Goal: Task Accomplishment & Management: Manage account settings

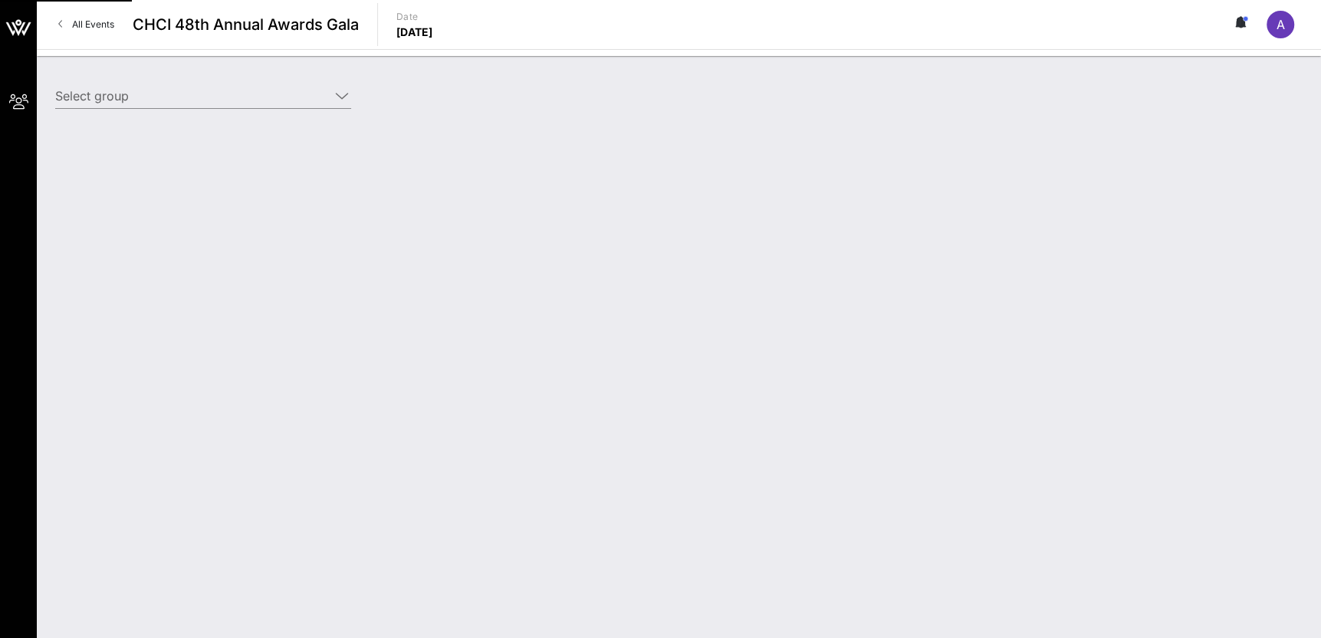
type input "[DEMOGRAPHIC_DATA] (AFSCME) ([DEMOGRAPHIC_DATA] (AFSCME)) [[PERSON_NAME], [EMAI…"
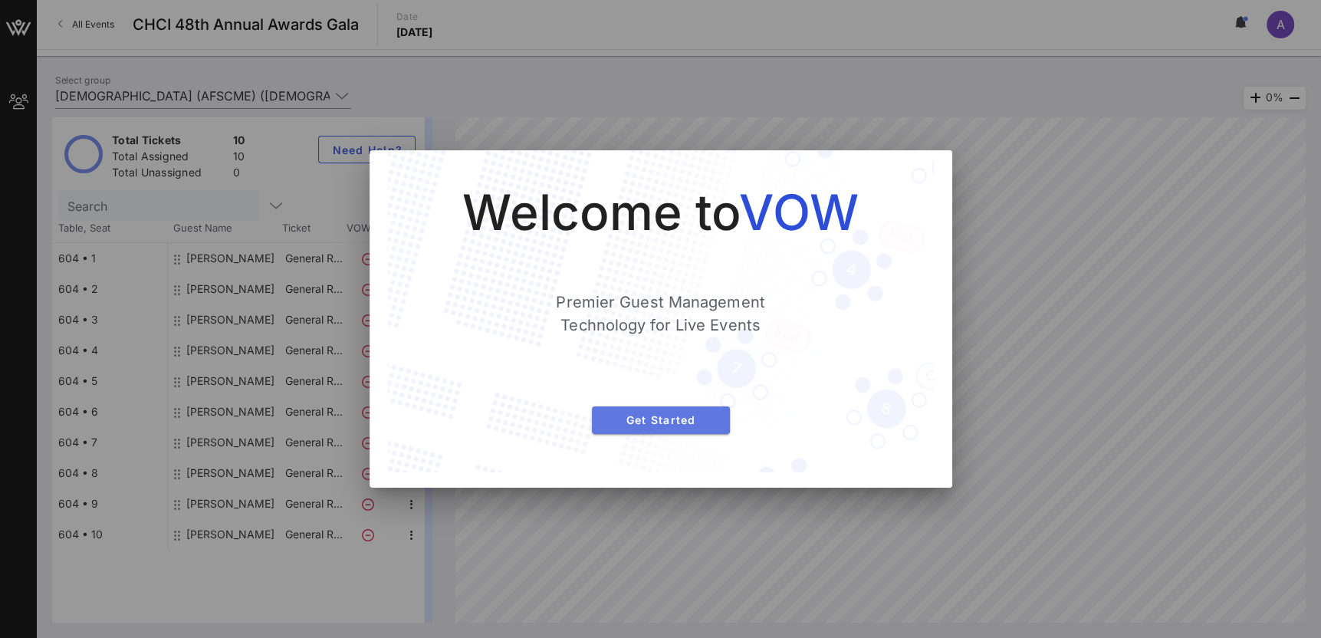
click at [656, 418] on span "Get Started" at bounding box center [661, 419] width 114 height 13
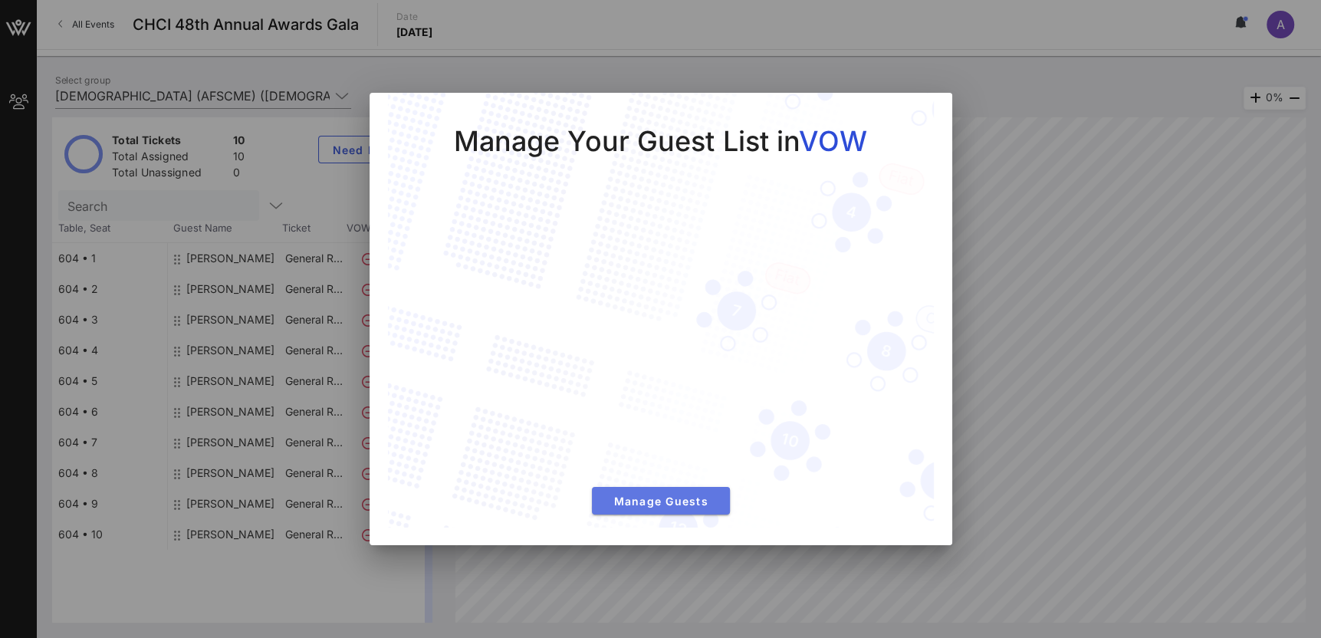
click at [670, 500] on span "Manage Guests" at bounding box center [661, 501] width 114 height 13
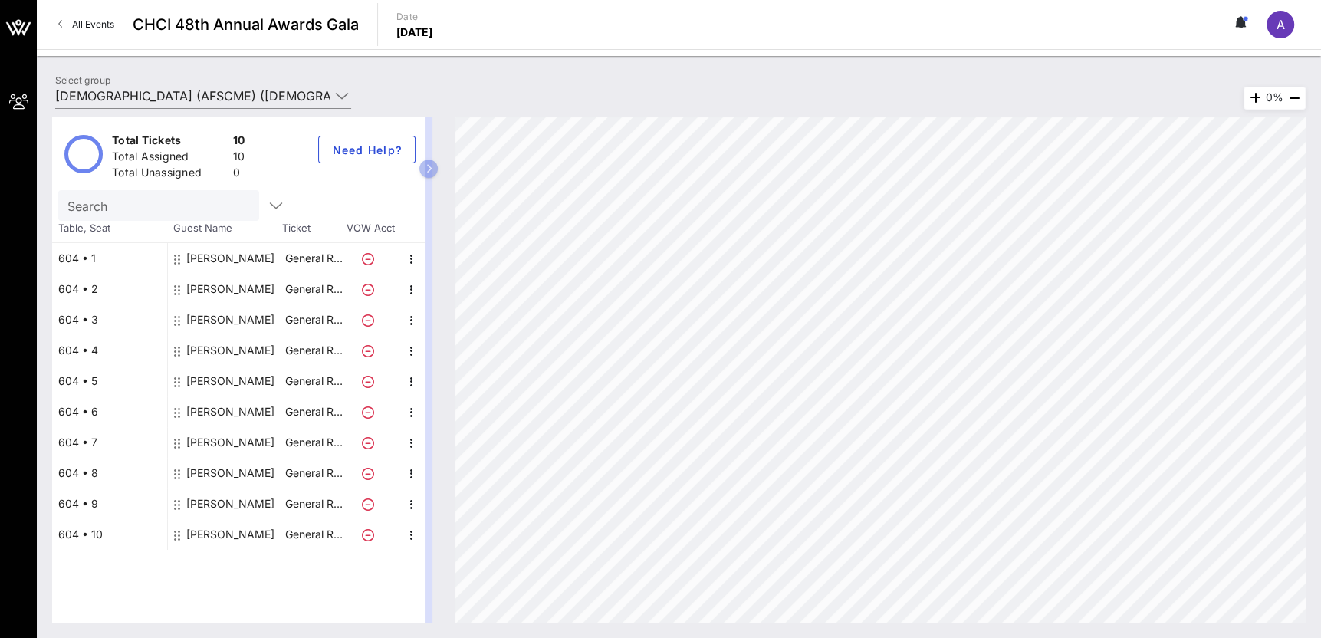
click at [196, 538] on div "[PERSON_NAME]" at bounding box center [230, 534] width 88 height 31
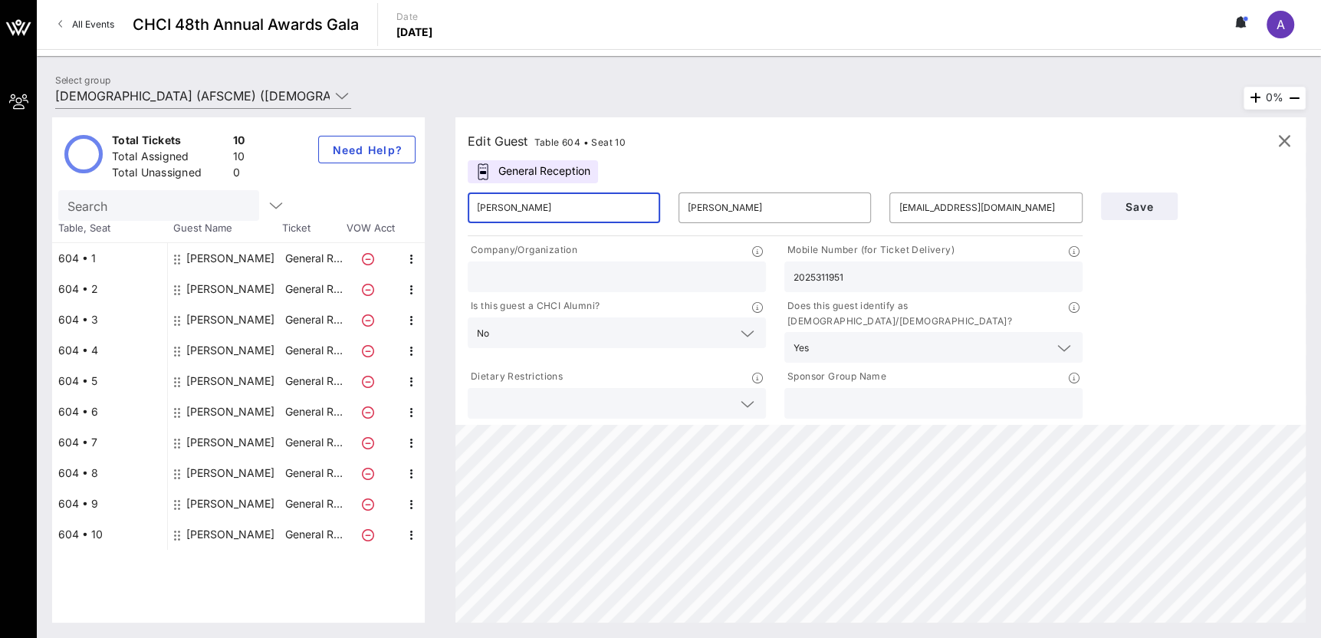
click at [549, 209] on input "[PERSON_NAME]" at bounding box center [564, 208] width 174 height 25
paste input "[PERSON_NAME] <[EMAIL_ADDRESS][DOMAIN_NAME]>"
type input "[PERSON_NAME] <[EMAIL_ADDRESS][DOMAIN_NAME]>"
click at [836, 206] on input "[PERSON_NAME]" at bounding box center [775, 208] width 174 height 25
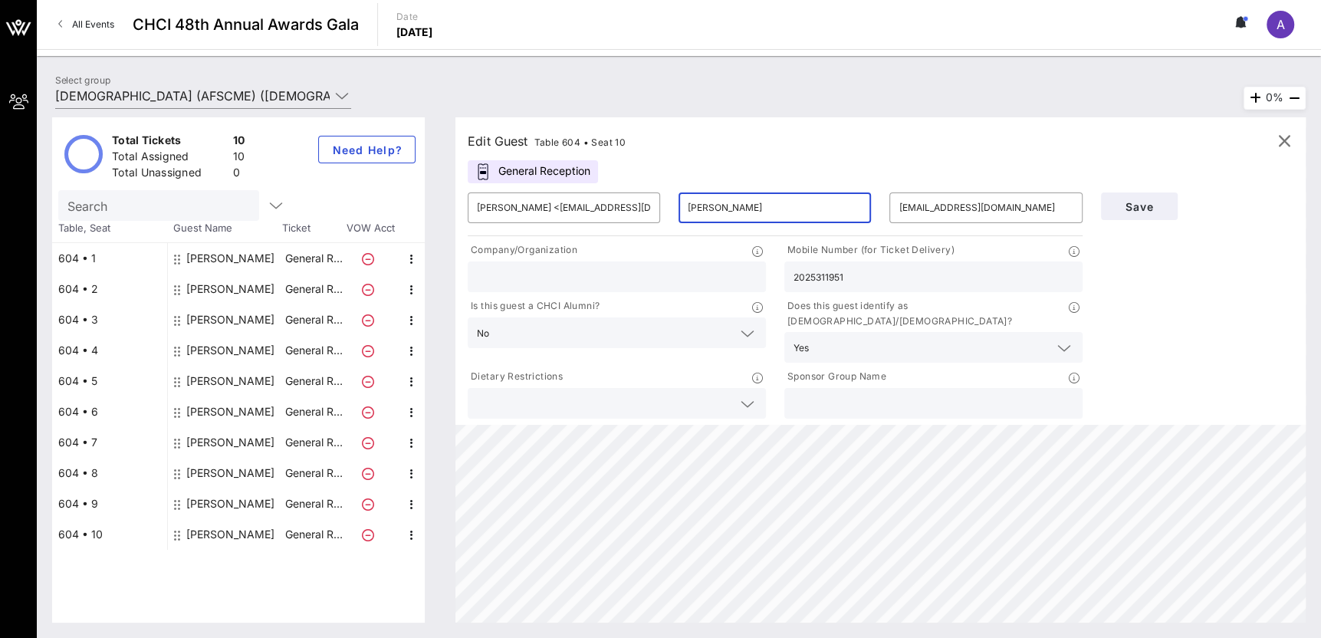
click at [836, 206] on input "[PERSON_NAME]" at bounding box center [775, 208] width 174 height 25
click at [989, 209] on input "[EMAIL_ADDRESS][DOMAIN_NAME]" at bounding box center [986, 208] width 174 height 25
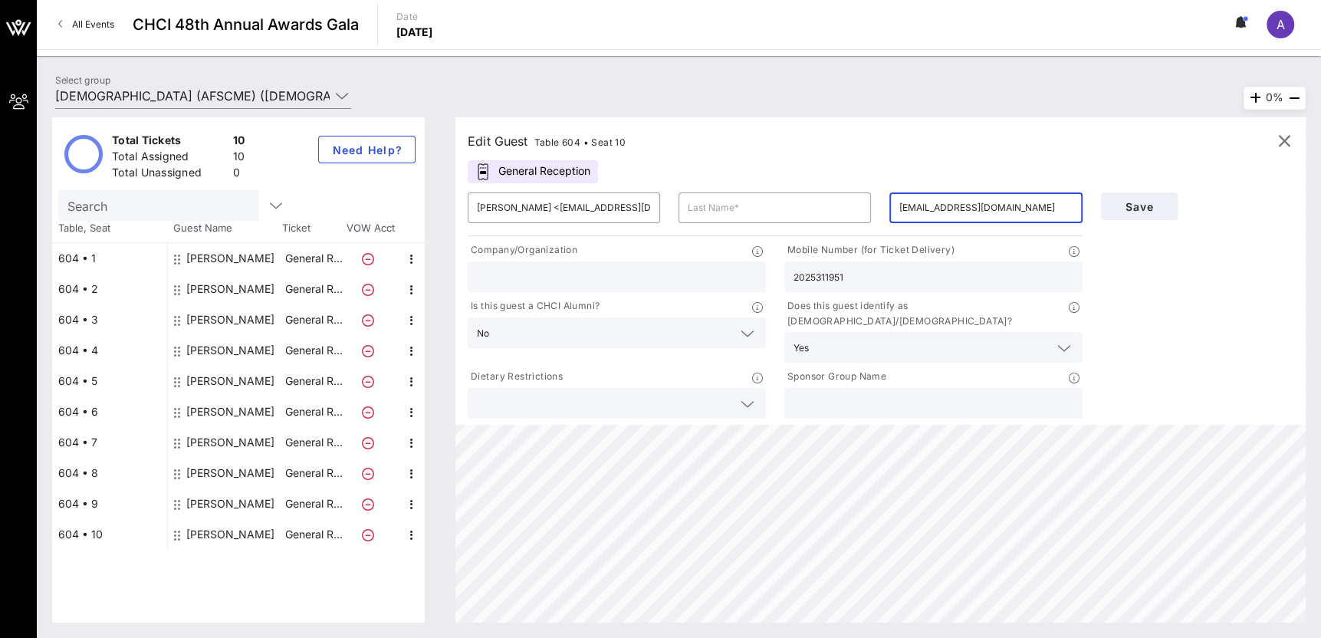
click at [989, 209] on input "[EMAIL_ADDRESS][DOMAIN_NAME]" at bounding box center [986, 208] width 174 height 25
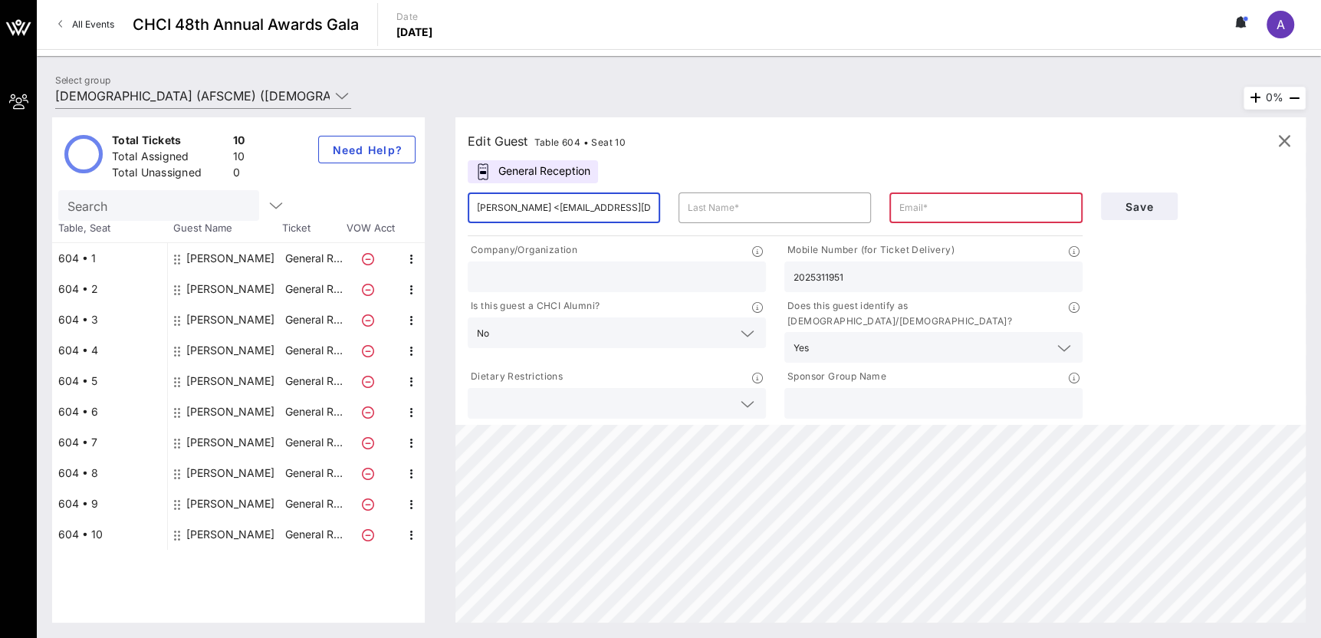
drag, startPoint x: 605, startPoint y: 204, endPoint x: 526, endPoint y: 204, distance: 79.0
click at [526, 204] on input "[PERSON_NAME] <[EMAIL_ADDRESS][DOMAIN_NAME]>" at bounding box center [564, 208] width 174 height 25
type input "[PERSON_NAME] <>"
click at [1005, 185] on div "​" at bounding box center [985, 207] width 211 height 49
click at [999, 205] on input "text" at bounding box center [986, 208] width 174 height 25
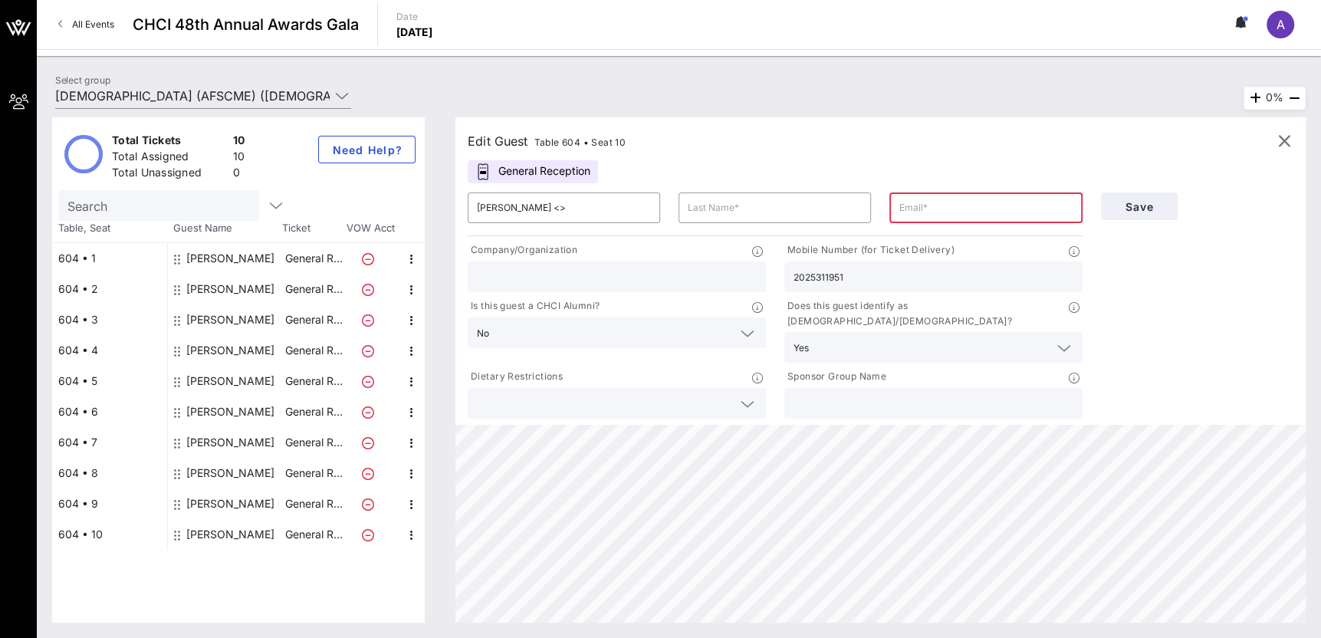
paste input "[EMAIL_ADDRESS][DOMAIN_NAME]"
type input "[EMAIL_ADDRESS][DOMAIN_NAME]"
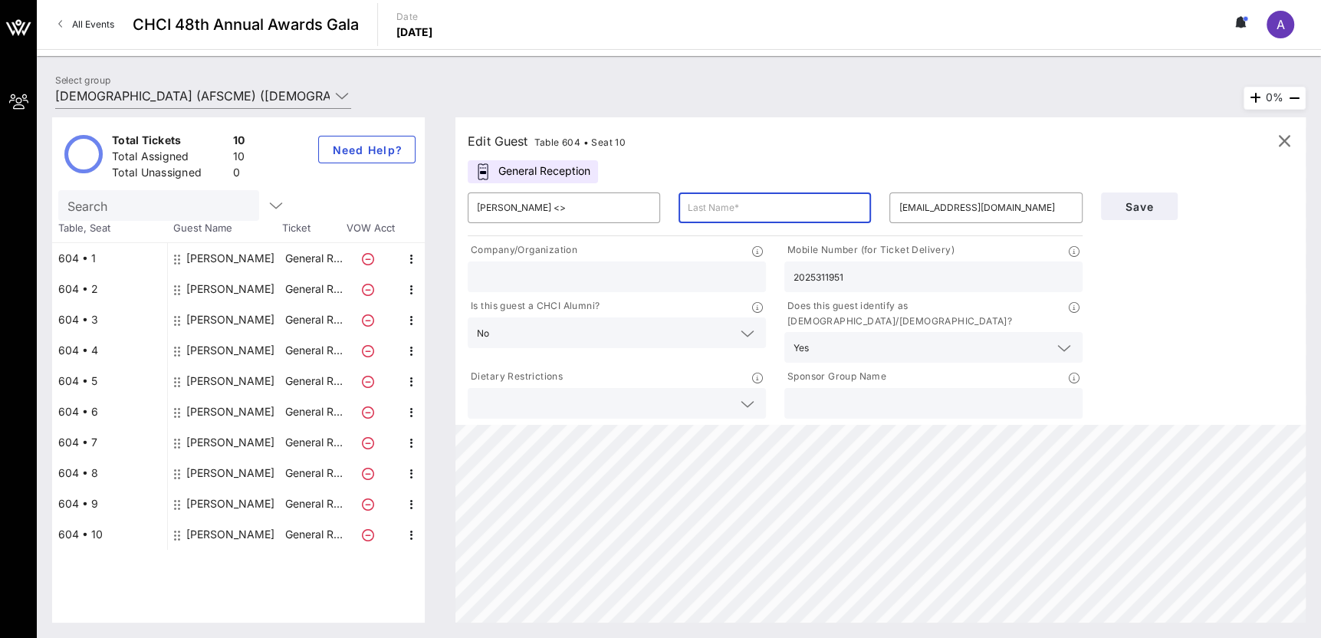
click at [698, 208] on input "text" at bounding box center [775, 208] width 174 height 25
click at [503, 205] on input "[PERSON_NAME] <>" at bounding box center [564, 208] width 174 height 25
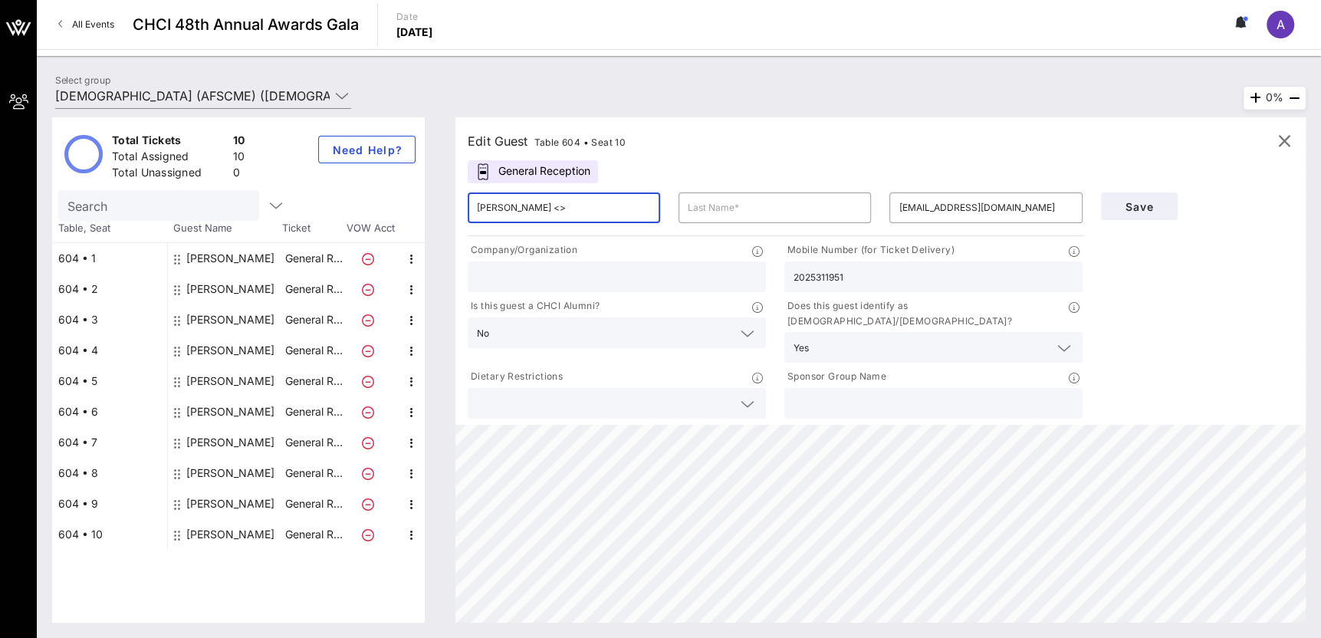
click at [503, 205] on input "[PERSON_NAME] <>" at bounding box center [564, 208] width 174 height 25
type input "[PERSON_NAME] <>"
click at [719, 219] on div at bounding box center [775, 208] width 174 height 31
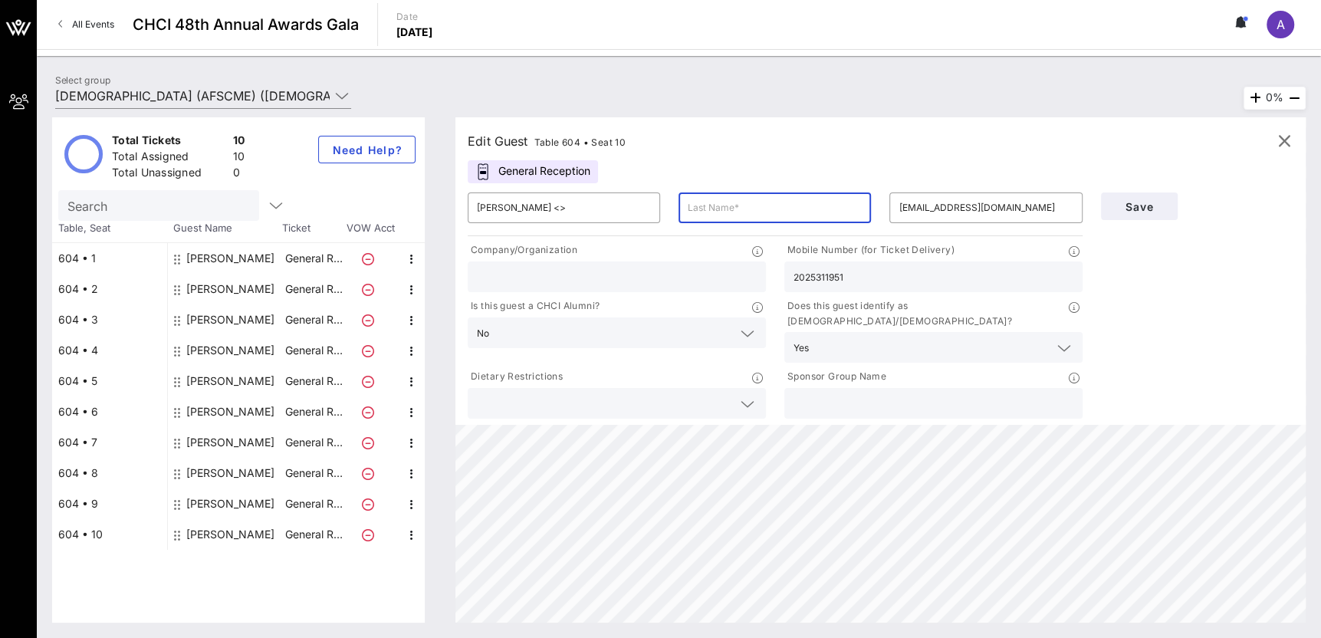
drag, startPoint x: 719, startPoint y: 219, endPoint x: 698, endPoint y: 203, distance: 26.8
paste input "[PERSON_NAME]"
type input "[PERSON_NAME]"
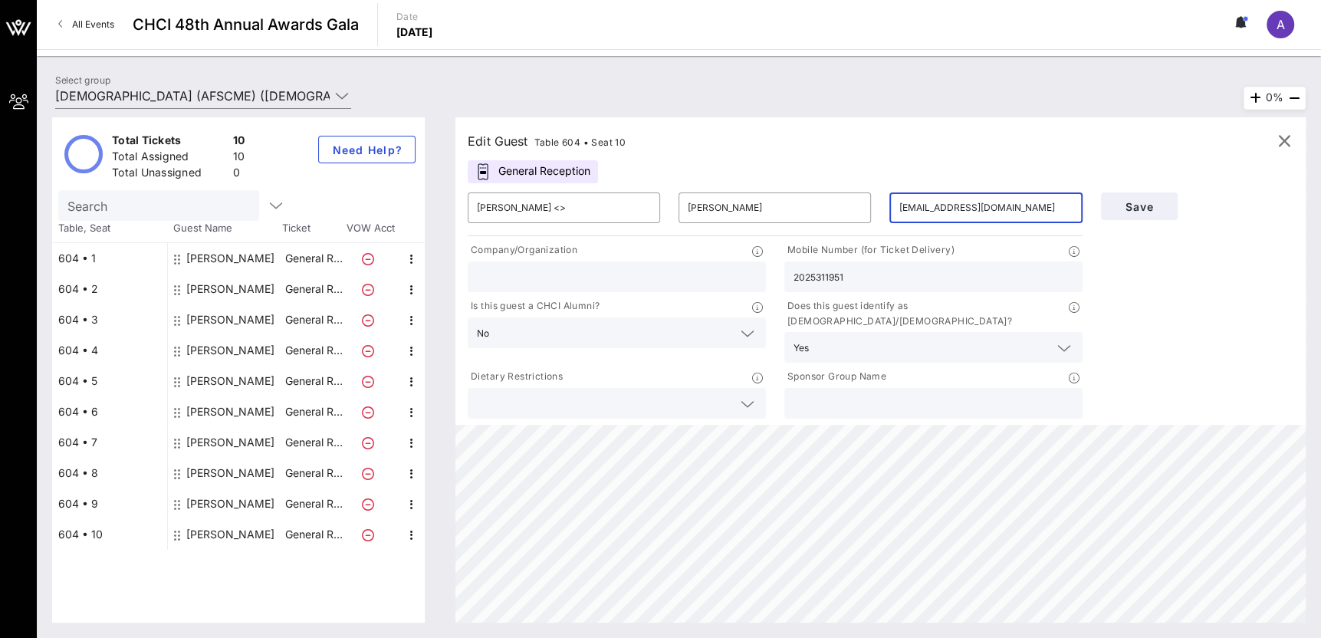
click at [1007, 213] on input "[EMAIL_ADDRESS][DOMAIN_NAME]" at bounding box center [986, 208] width 174 height 25
click at [893, 206] on div "​ [EMAIL_ADDRESS][DOMAIN_NAME]" at bounding box center [986, 208] width 193 height 31
click at [899, 204] on input "[EMAIL_ADDRESS][DOMAIN_NAME]" at bounding box center [986, 208] width 174 height 25
type input "[EMAIL_ADDRESS][DOMAIN_NAME]"
click at [598, 206] on input "[PERSON_NAME] <>" at bounding box center [564, 208] width 174 height 25
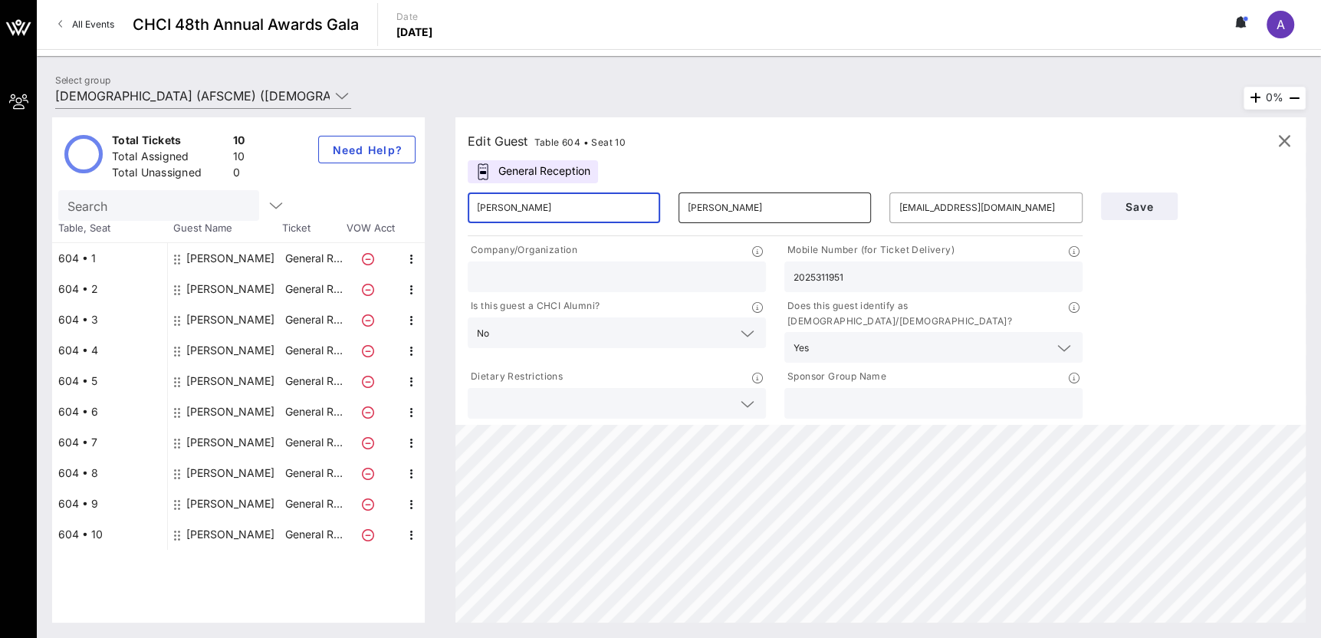
type input "[PERSON_NAME]"
click at [748, 203] on input "[PERSON_NAME]" at bounding box center [775, 208] width 174 height 25
click at [955, 280] on input "2025311951" at bounding box center [934, 277] width 280 height 20
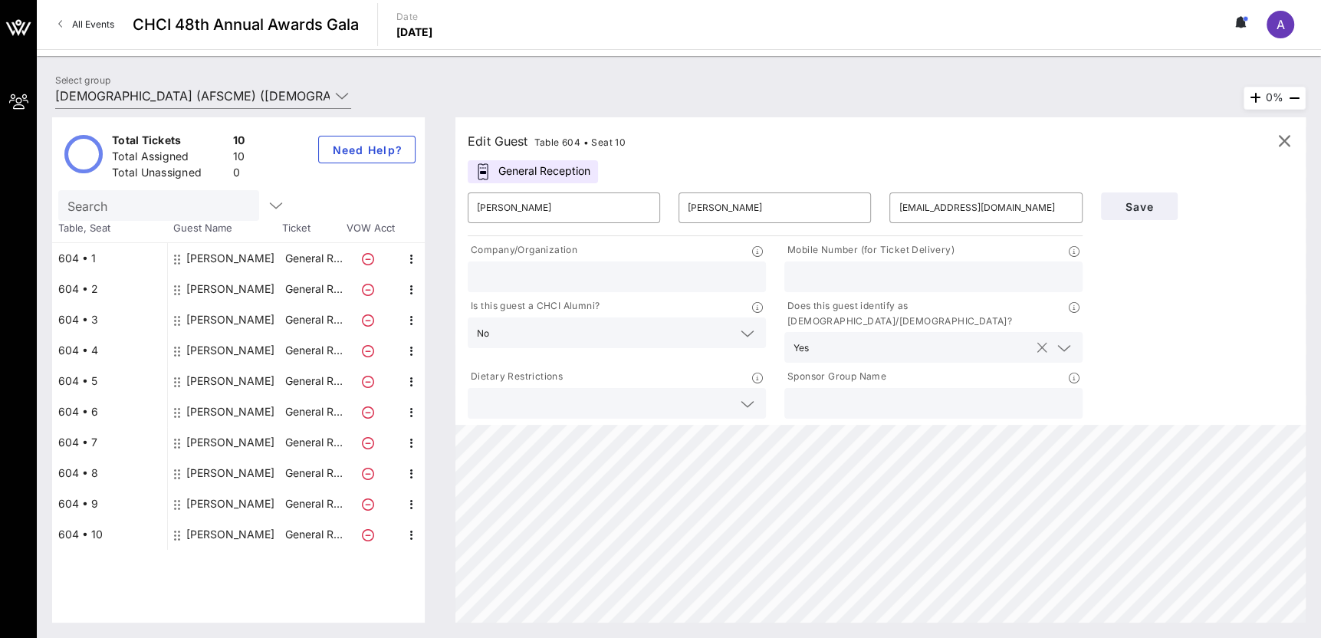
click at [834, 337] on input "text" at bounding box center [923, 347] width 216 height 20
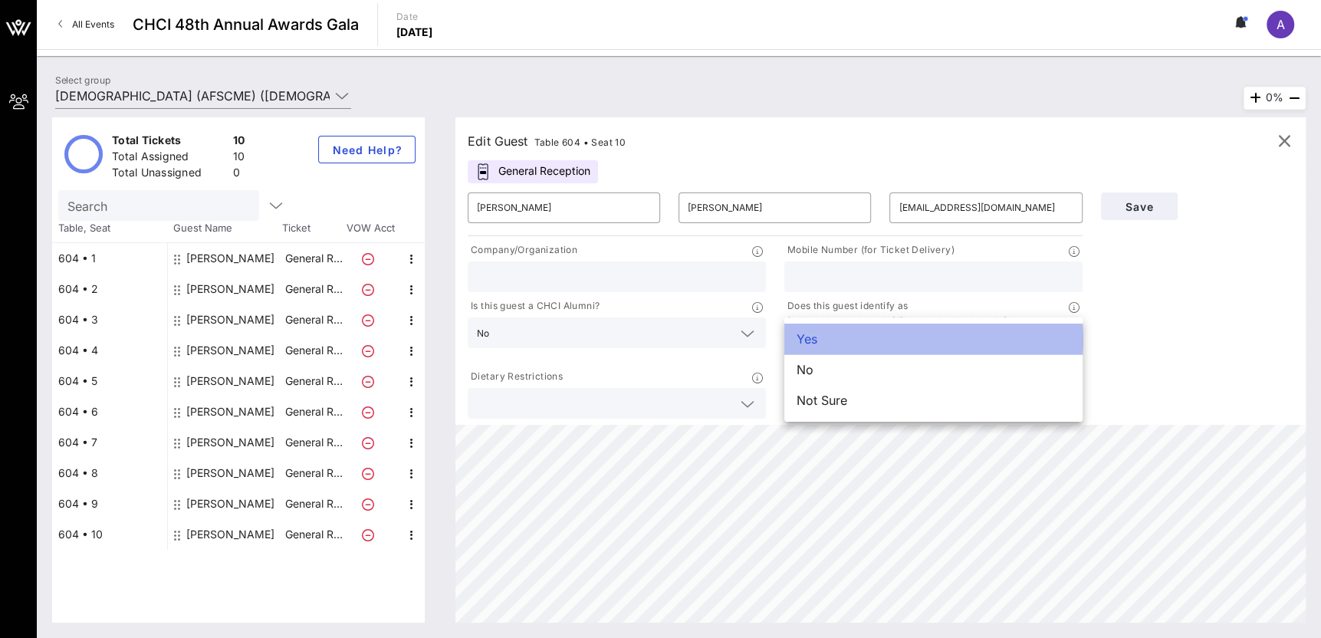
click at [834, 330] on div "Yes" at bounding box center [934, 339] width 298 height 31
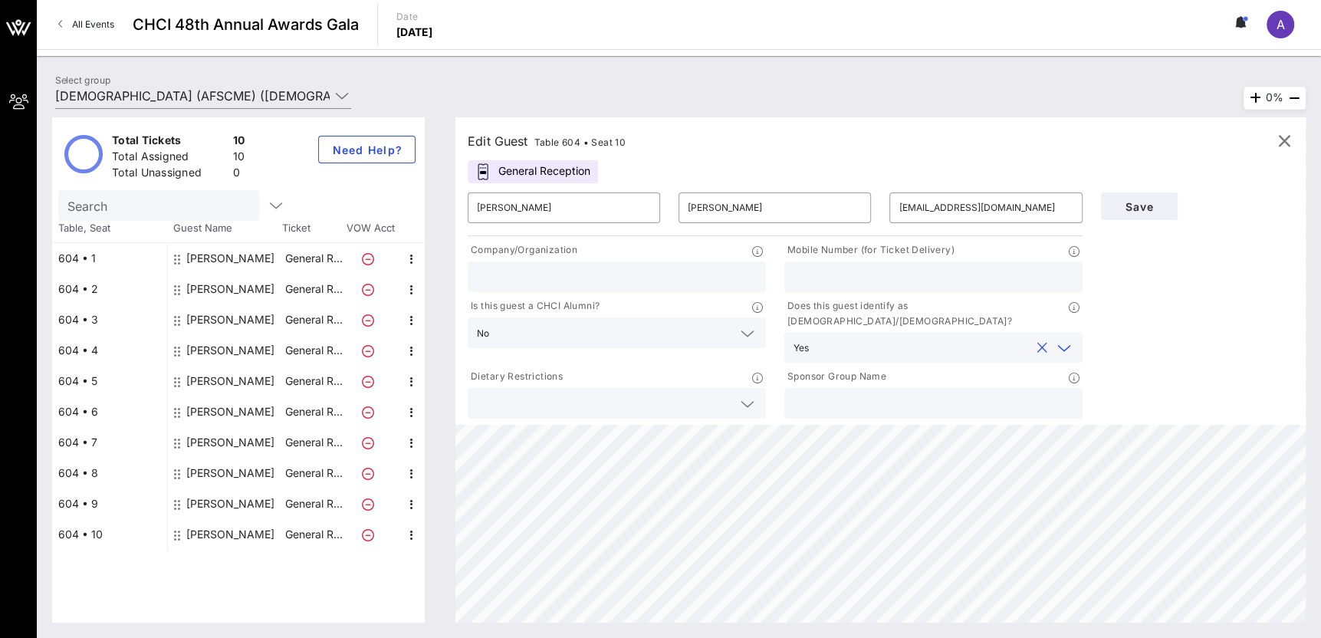
click at [884, 337] on input "text" at bounding box center [923, 347] width 216 height 20
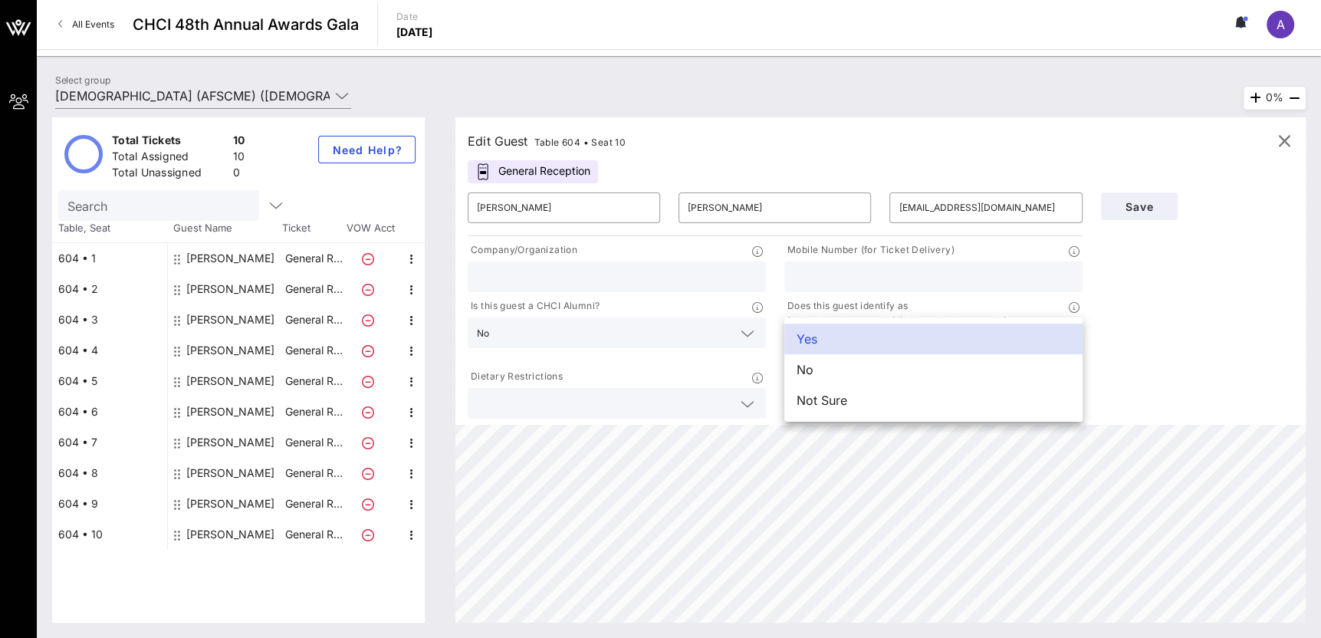
click at [583, 393] on input "text" at bounding box center [604, 403] width 255 height 20
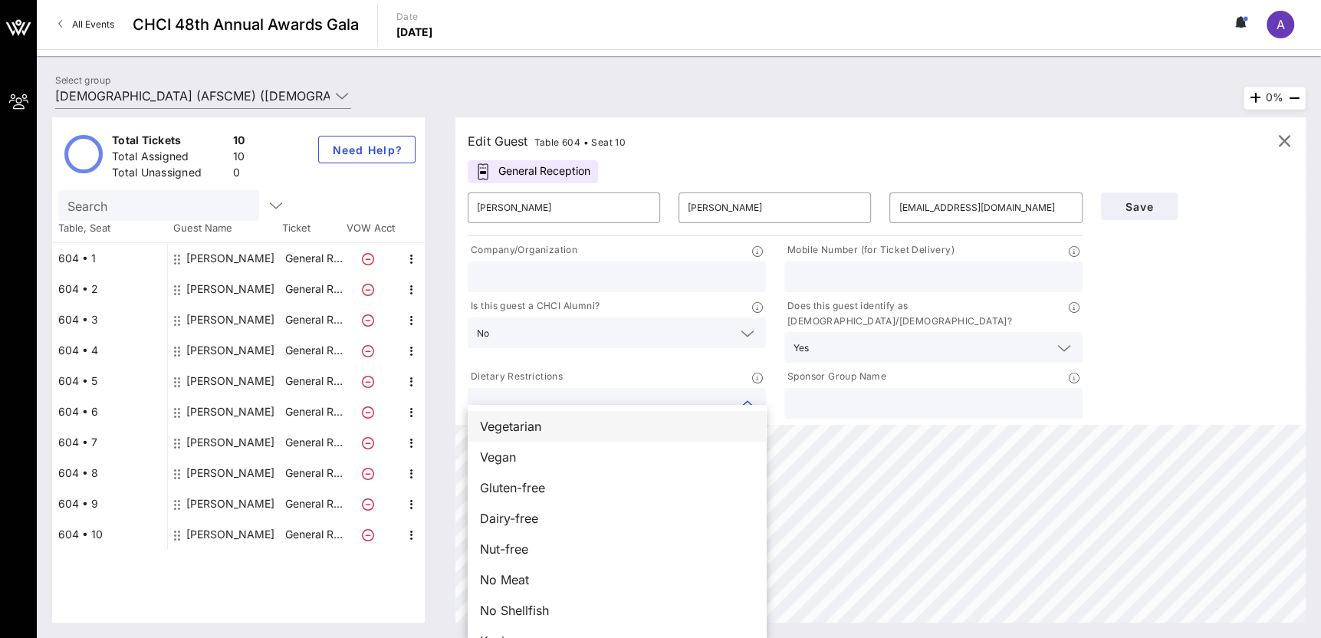
click at [586, 426] on div "Vegetarian" at bounding box center [617, 426] width 298 height 31
click at [596, 330] on input "text" at bounding box center [604, 333] width 219 height 20
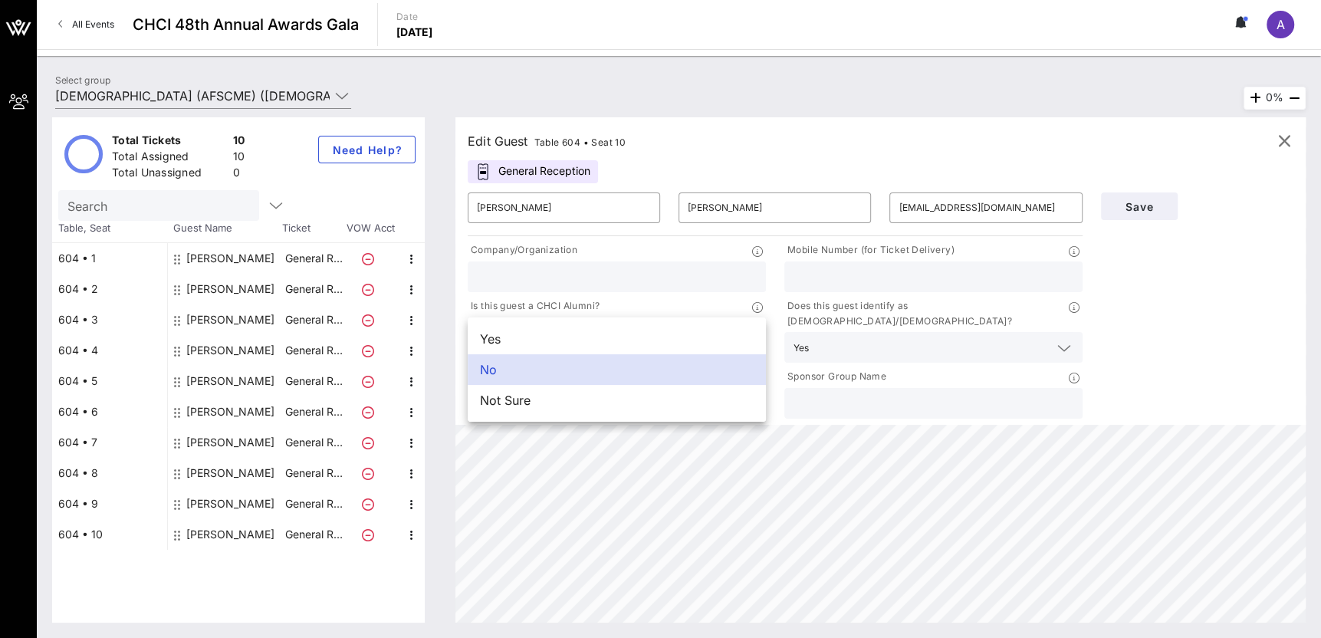
click at [978, 267] on input "text" at bounding box center [934, 277] width 280 height 20
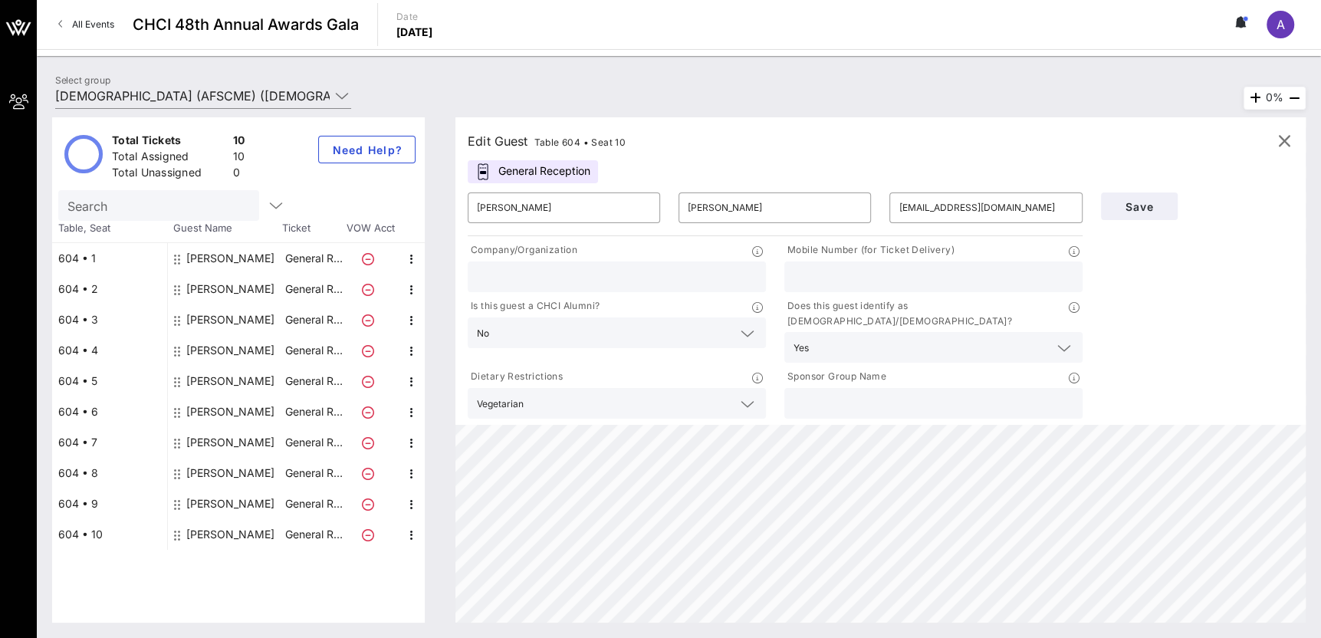
click at [1007, 280] on input "text" at bounding box center [934, 277] width 280 height 20
paste input "• (310) 346 -5482"
click at [810, 281] on input "• (310) 346 -5482" at bounding box center [934, 277] width 280 height 20
click at [818, 277] on input "310) 346 -5482" at bounding box center [934, 277] width 280 height 20
click at [814, 278] on input "310) 346 -5482" at bounding box center [934, 277] width 280 height 20
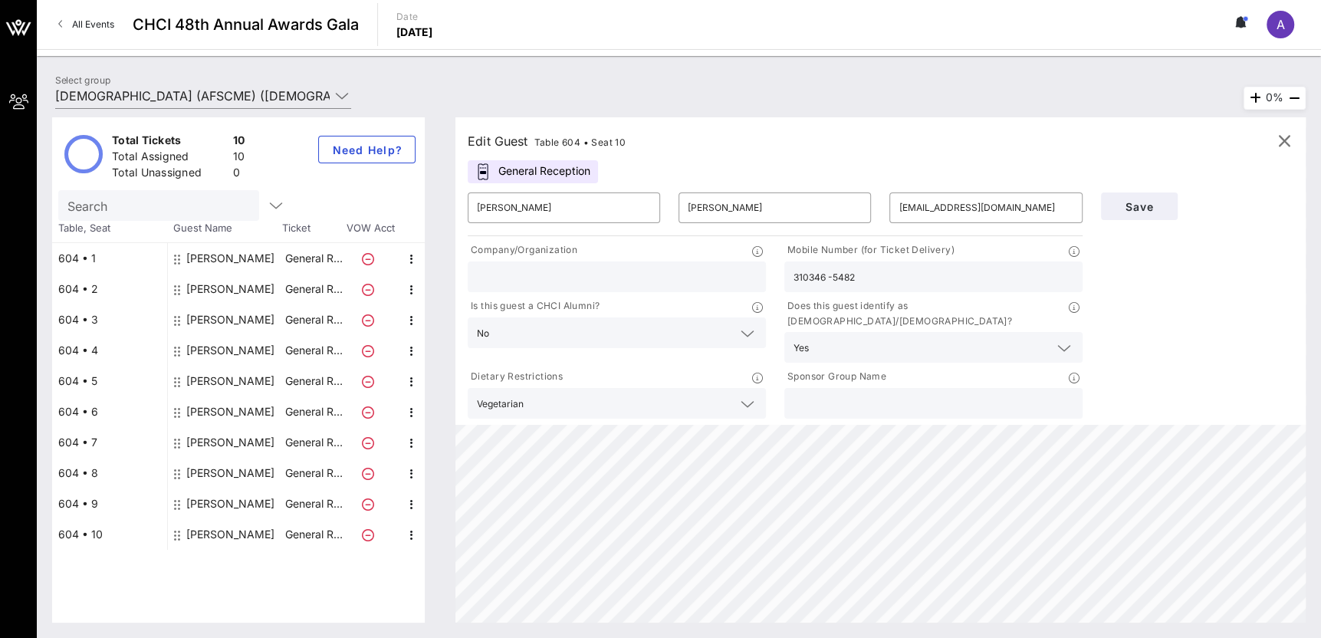
click at [833, 274] on input "310346 -5482" at bounding box center [934, 277] width 280 height 20
click at [976, 287] on div "3103465482" at bounding box center [934, 277] width 280 height 31
type input "3103465482"
click at [1158, 280] on div "Save" at bounding box center [1197, 302] width 211 height 239
click at [1025, 212] on input "[EMAIL_ADDRESS][DOMAIN_NAME]" at bounding box center [986, 208] width 174 height 25
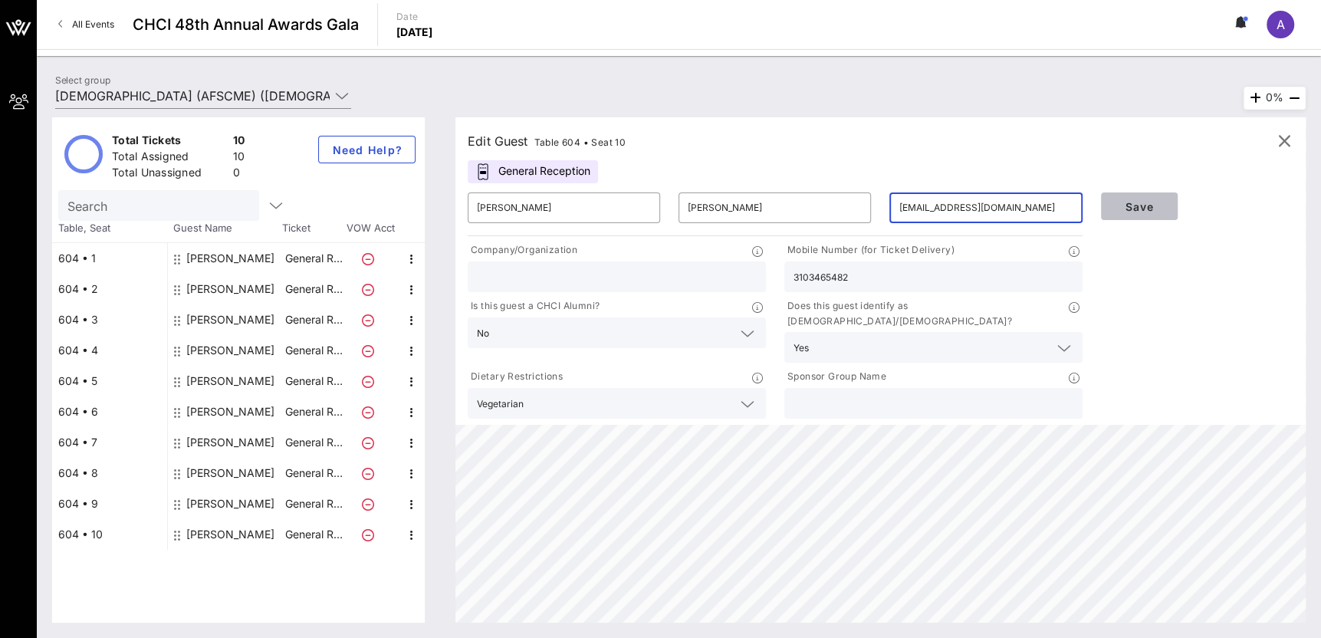
click at [1129, 201] on span "Save" at bounding box center [1140, 206] width 52 height 13
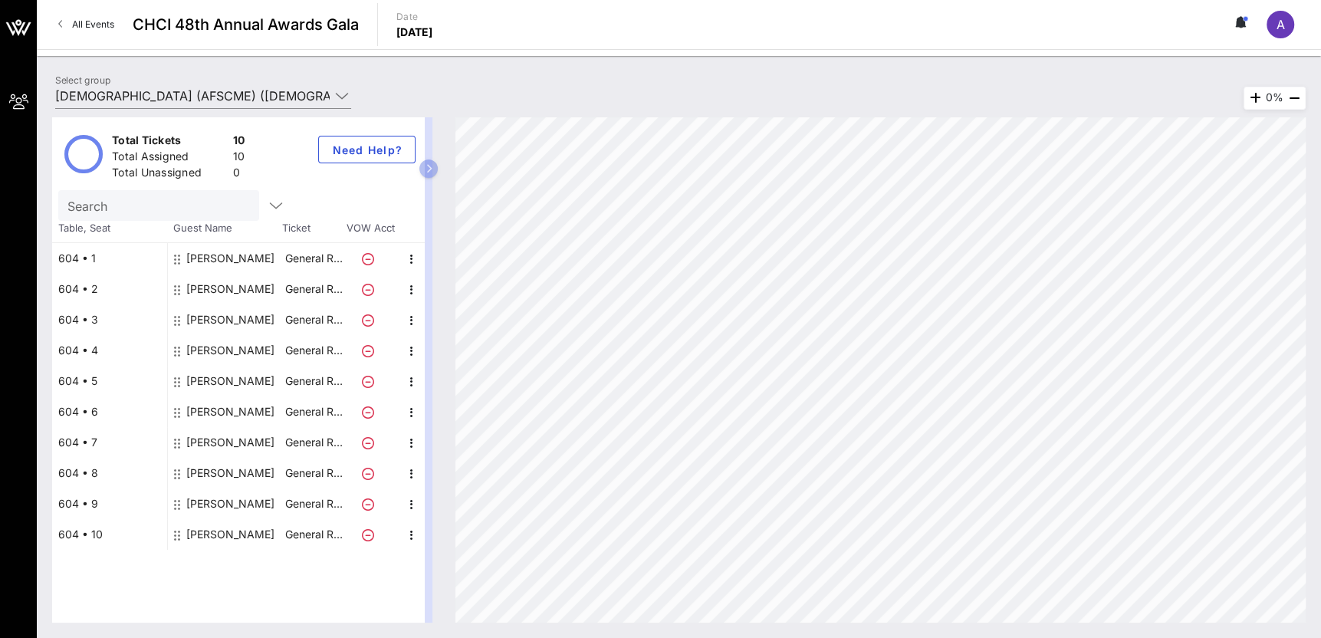
click at [219, 532] on div "[PERSON_NAME]" at bounding box center [230, 534] width 88 height 31
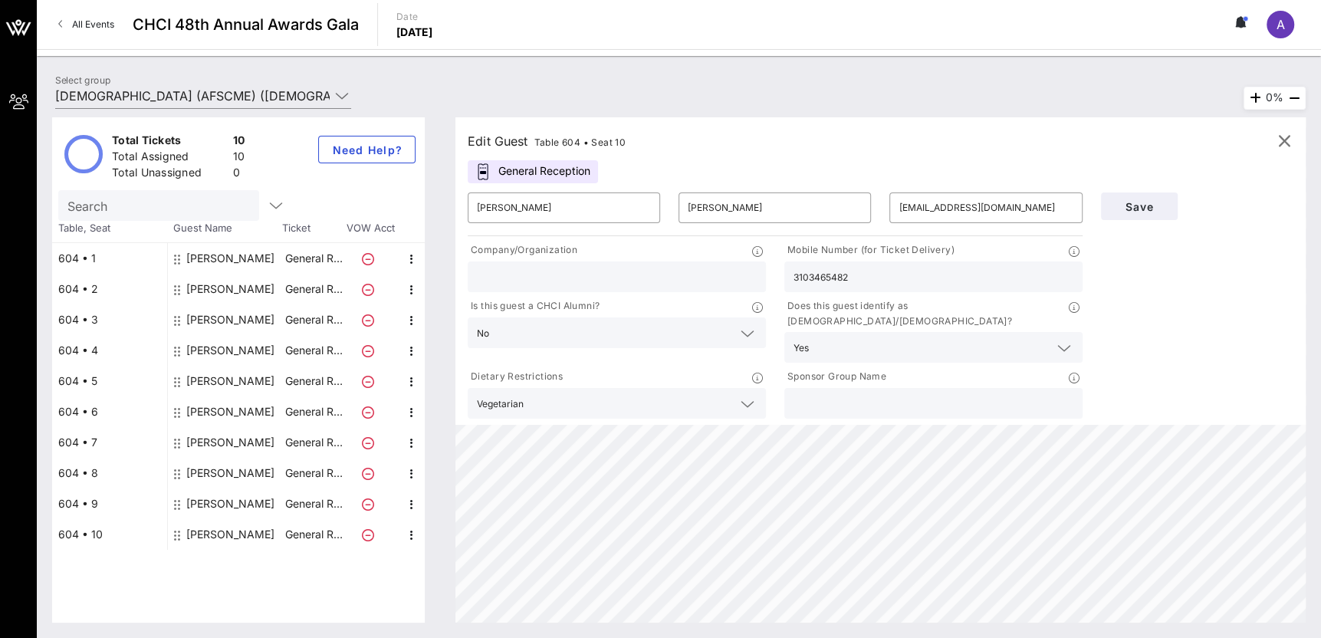
click at [226, 506] on div "[PERSON_NAME]" at bounding box center [230, 504] width 88 height 31
type input "[PERSON_NAME]"
type input "Ros"
type input "[EMAIL_ADDRESS][DOMAIN_NAME]"
type input "[DEMOGRAPHIC_DATA] (AFSCME)"
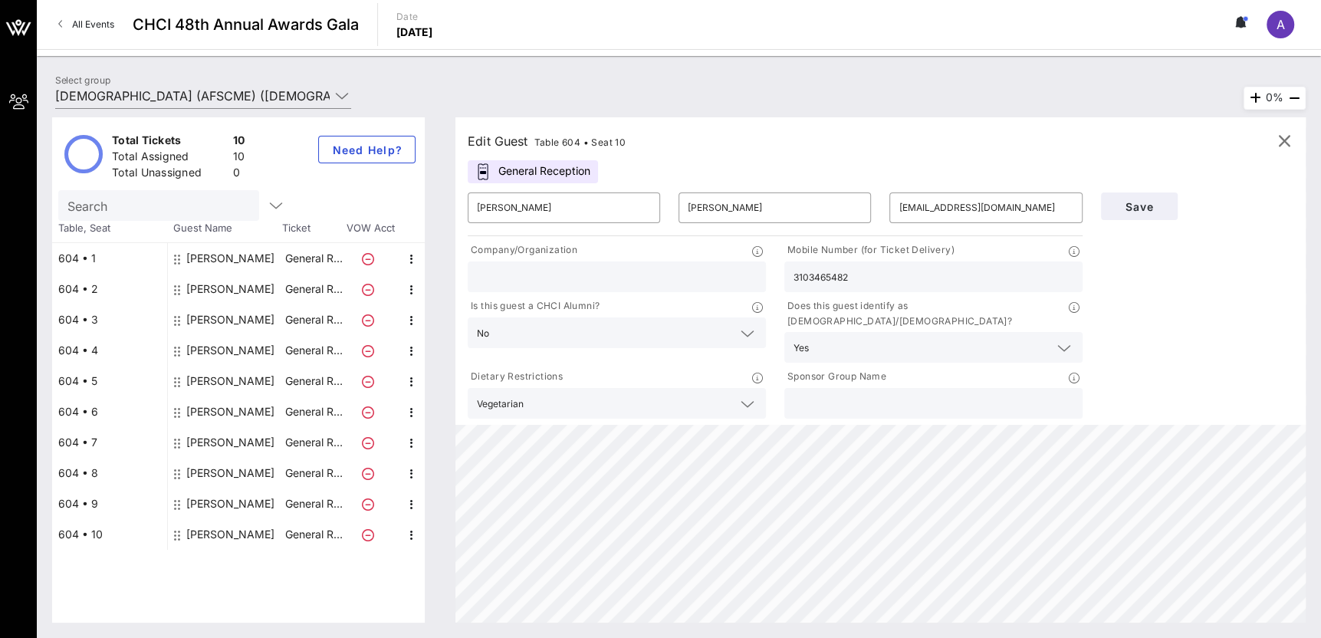
type input "2022584306"
click at [231, 478] on div "[PERSON_NAME]" at bounding box center [230, 473] width 88 height 31
type input "[PERSON_NAME]"
type input "Breihan"
type input "[EMAIL_ADDRESS][DOMAIN_NAME]"
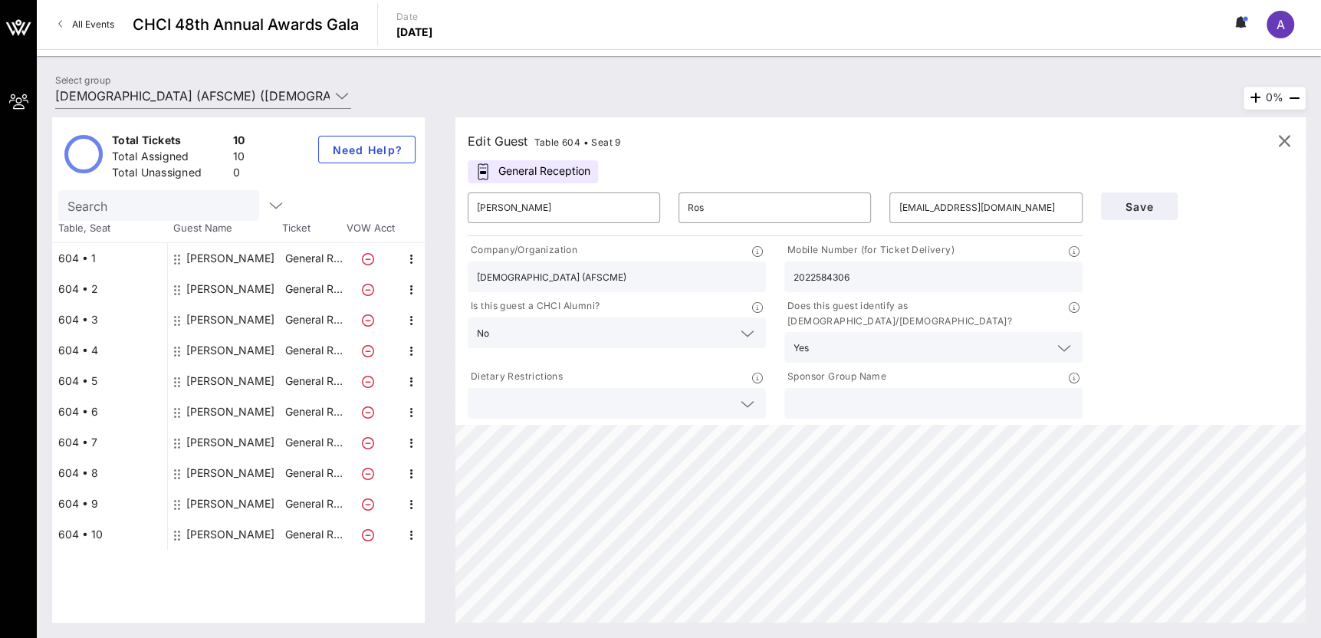
type input "4144778123"
click at [248, 438] on div "[PERSON_NAME]" at bounding box center [225, 442] width 115 height 31
click at [257, 411] on div "[PERSON_NAME]" at bounding box center [230, 412] width 88 height 31
type input "[PERSON_NAME]"
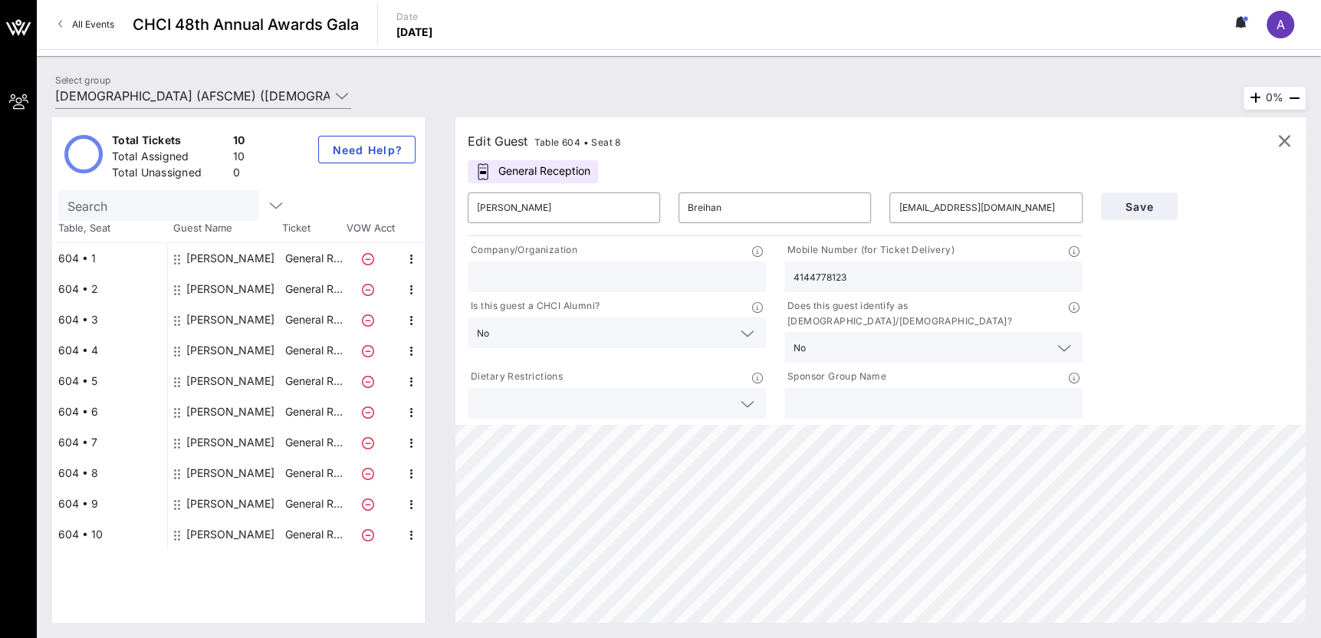
type input "[EMAIL_ADDRESS][DOMAIN_NAME]"
type input "[DEMOGRAPHIC_DATA] (AFSCME)"
type input "3192705848"
click at [1246, 23] on icon at bounding box center [1242, 22] width 14 height 12
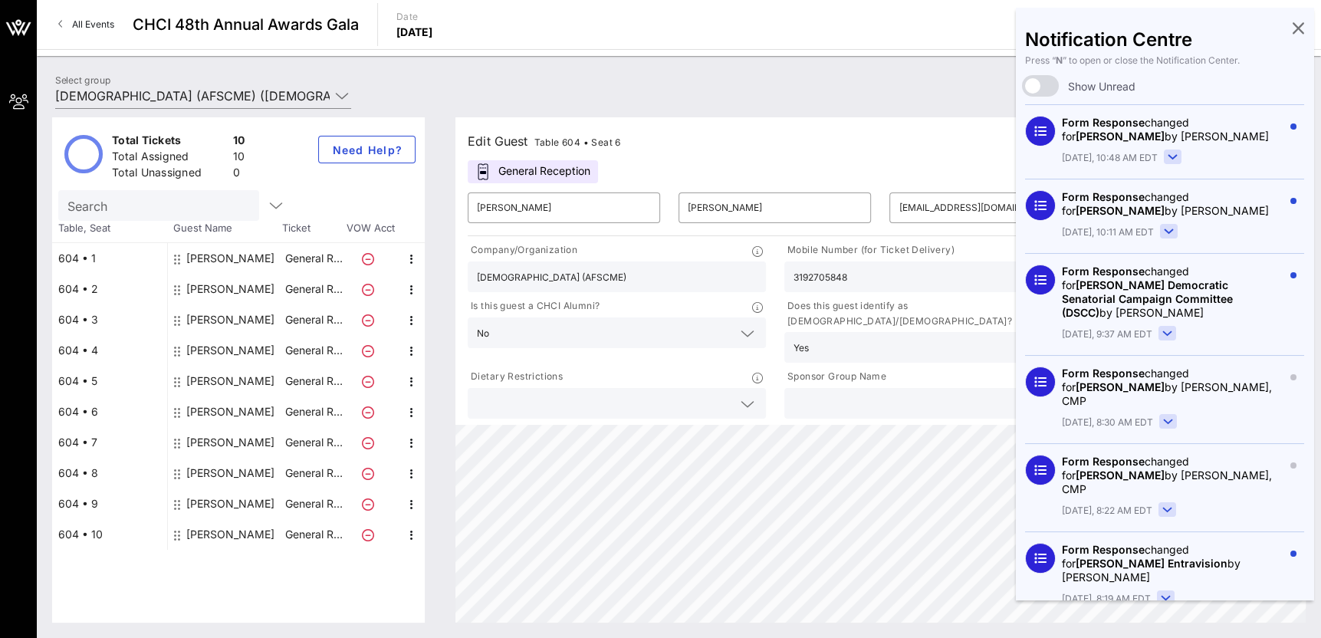
click at [1165, 153] on rect at bounding box center [1173, 157] width 17 height 14
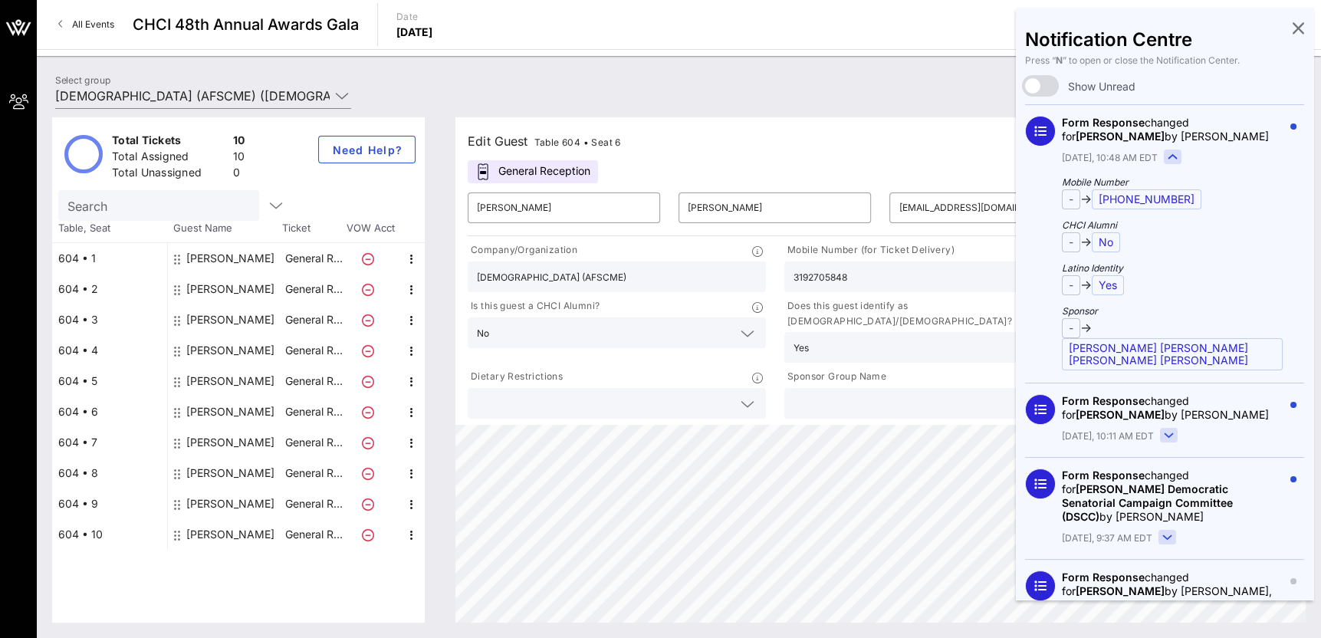
click at [1165, 153] on rect at bounding box center [1173, 157] width 17 height 14
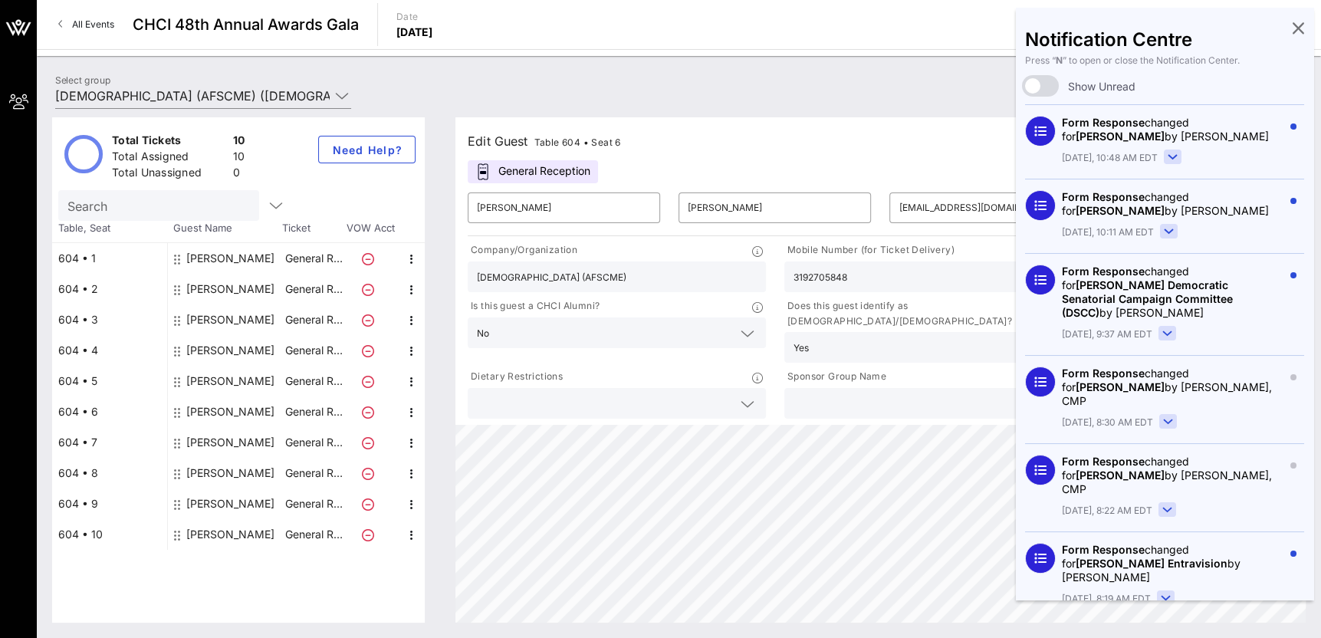
click at [1165, 146] on div "Form Response changed for [PERSON_NAME] by [PERSON_NAME] [DATE], 10:48 AM EDT" at bounding box center [1172, 141] width 221 height 51
click at [1165, 152] on rect at bounding box center [1173, 157] width 17 height 14
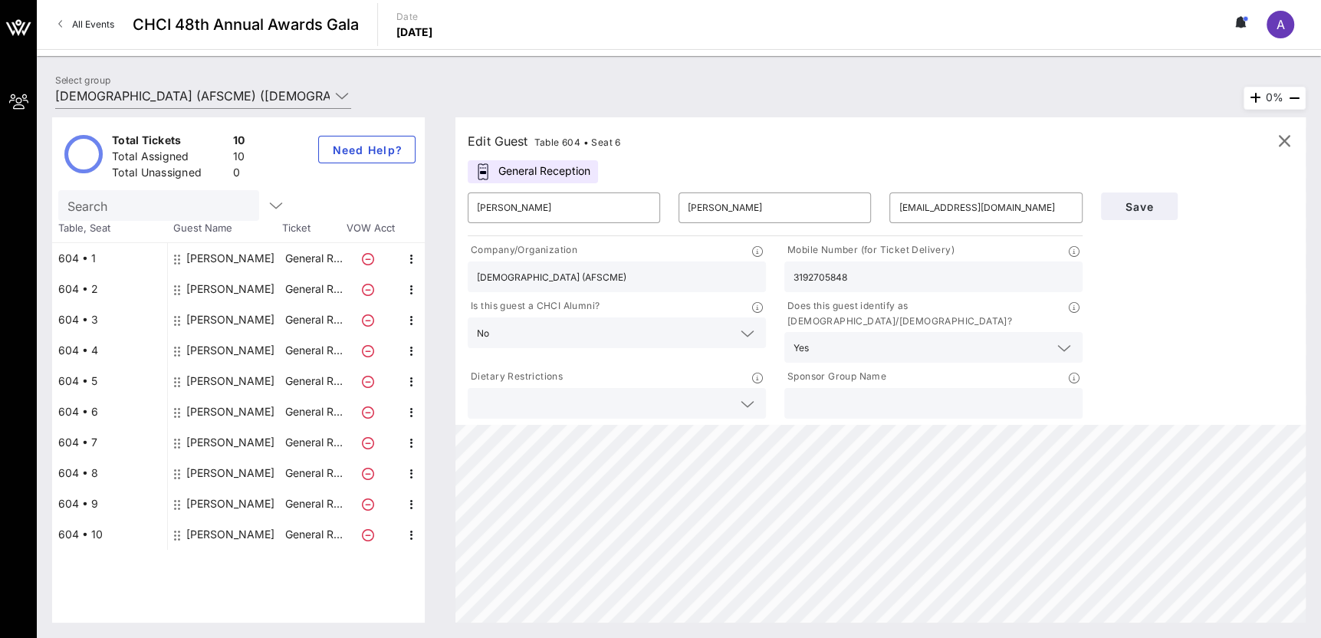
click at [227, 535] on div "[PERSON_NAME]" at bounding box center [230, 534] width 88 height 31
type input "[PERSON_NAME]"
type input "[EMAIL_ADDRESS][DOMAIN_NAME]"
type input "3103465482"
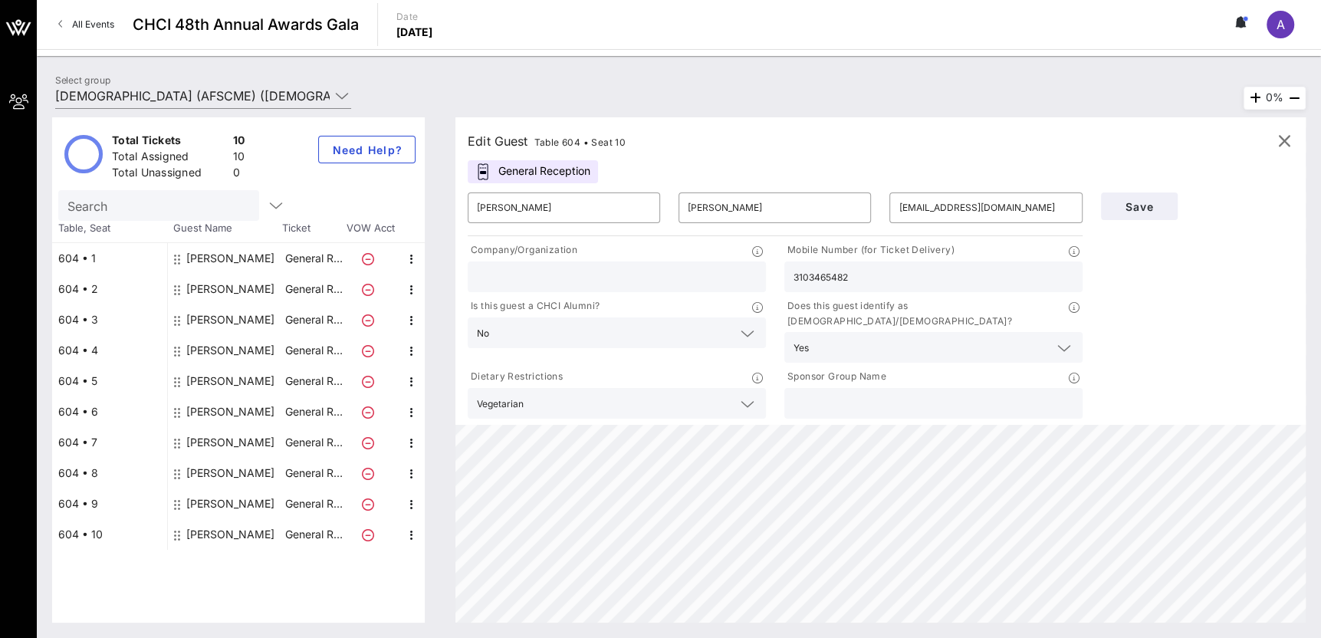
click at [1089, 339] on div "Does this guest identify as [DEMOGRAPHIC_DATA]/[DEMOGRAPHIC_DATA]? Yes" at bounding box center [933, 330] width 317 height 71
click at [712, 130] on div "Edit Guest Table 604 • Seat 10" at bounding box center [881, 141] width 826 height 23
click at [409, 532] on icon "button" at bounding box center [412, 535] width 18 height 18
click at [220, 577] on div "Total Tickets 10 Total Assigned 10 Total Unassigned 0 Need Help? Search Table, …" at bounding box center [238, 369] width 373 height 505
click at [1162, 204] on span "Save" at bounding box center [1140, 206] width 52 height 13
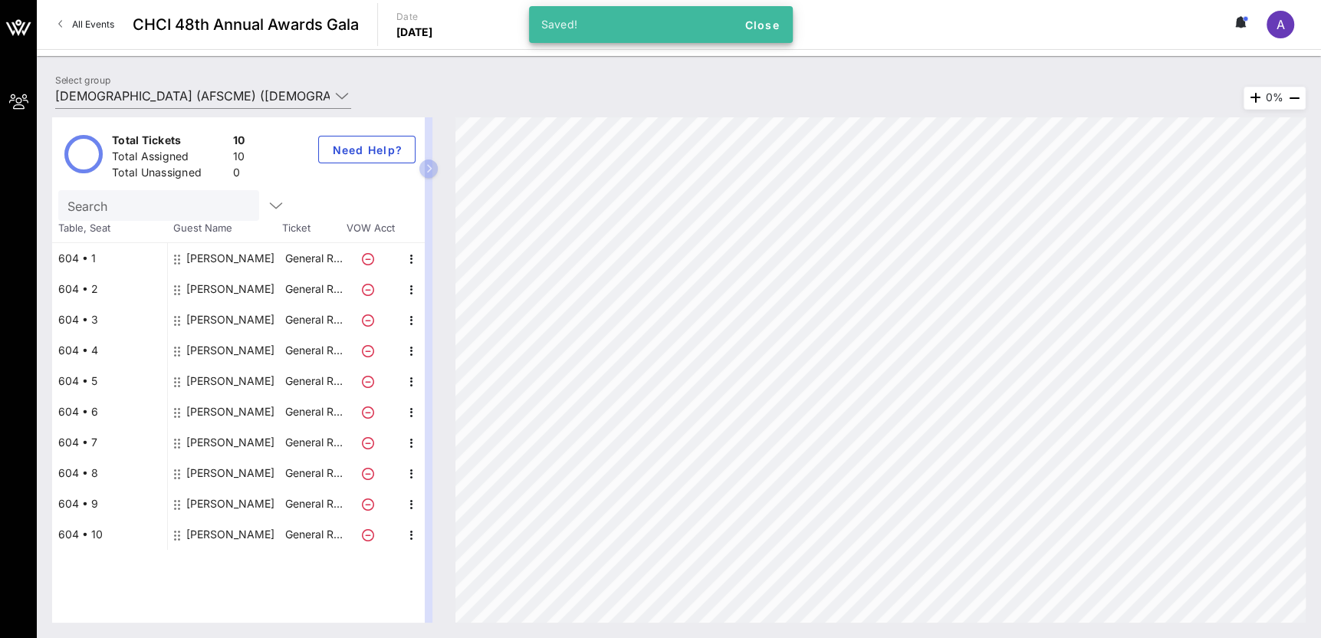
click at [431, 169] on icon "button" at bounding box center [429, 168] width 7 height 9
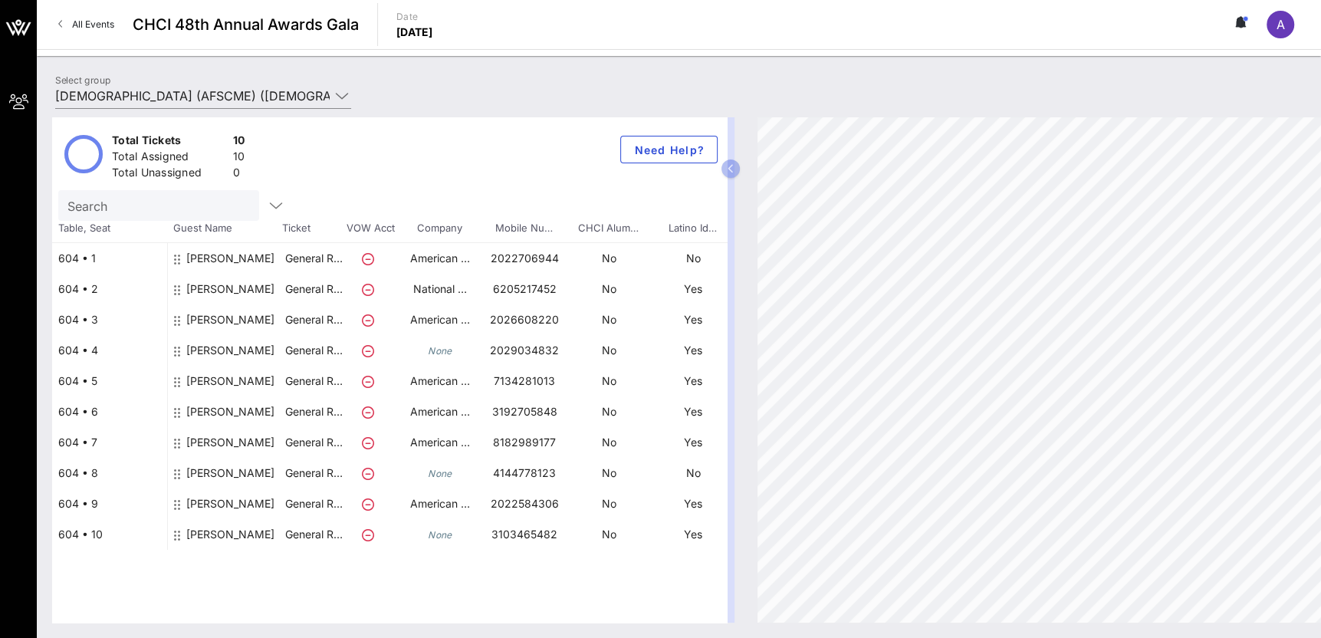
click at [177, 536] on icon at bounding box center [177, 535] width 6 height 12
click at [499, 535] on p "3103465482" at bounding box center [524, 534] width 84 height 31
click at [299, 532] on p "General R…" at bounding box center [313, 534] width 61 height 31
click at [211, 535] on div "[PERSON_NAME]" at bounding box center [230, 540] width 88 height 43
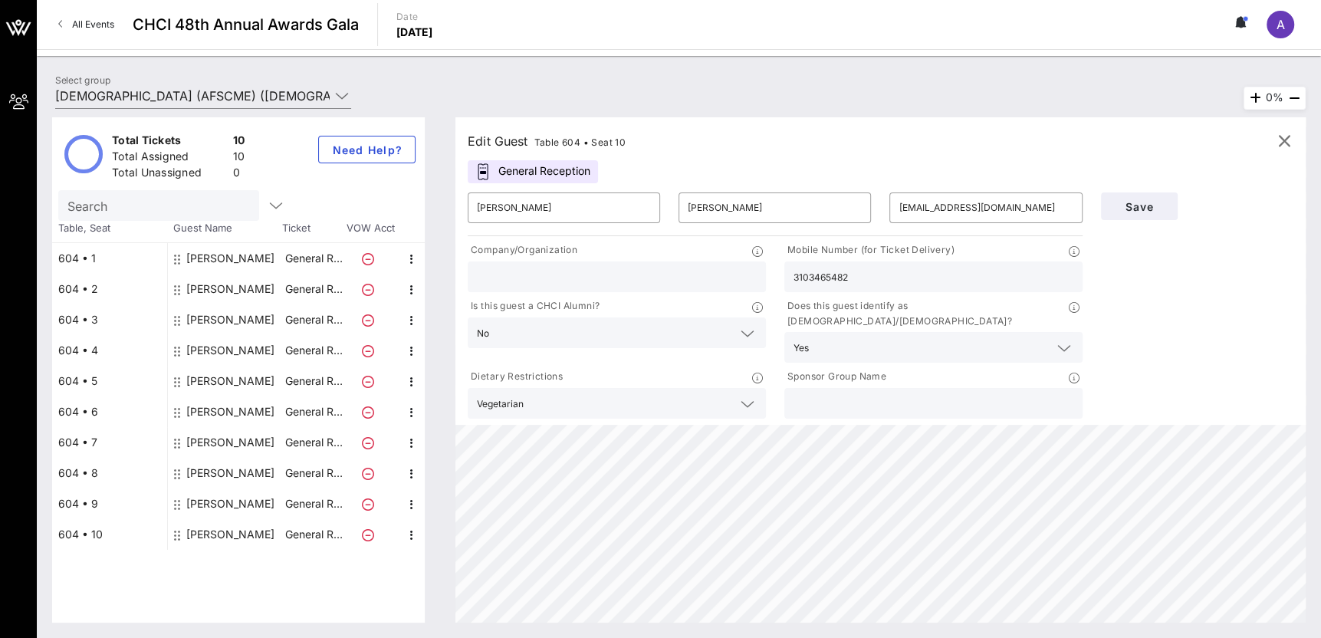
click at [222, 503] on div "[PERSON_NAME]" at bounding box center [230, 504] width 88 height 31
type input "[PERSON_NAME]"
type input "Ros"
type input "[EMAIL_ADDRESS][DOMAIN_NAME]"
type input "[DEMOGRAPHIC_DATA] (AFSCME)"
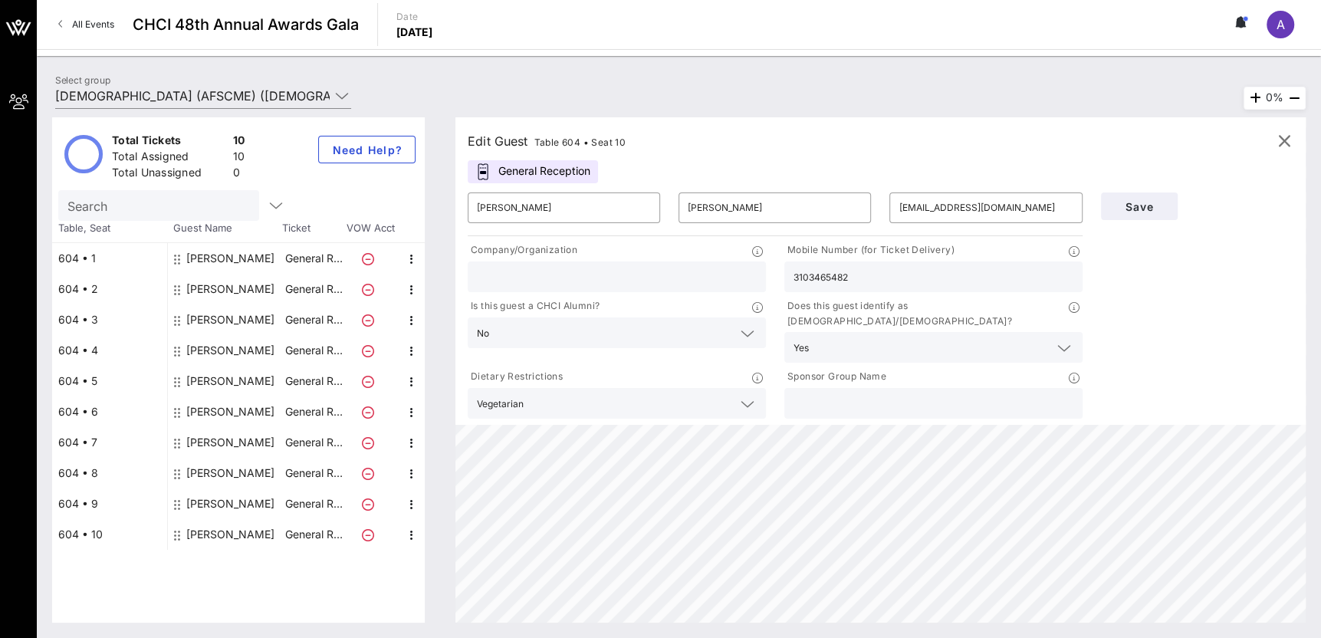
type input "2022584306"
click at [584, 264] on div "[DEMOGRAPHIC_DATA] (AFSCME)" at bounding box center [617, 277] width 280 height 31
click at [584, 277] on input "[DEMOGRAPHIC_DATA] (AFSCME)" at bounding box center [617, 277] width 280 height 20
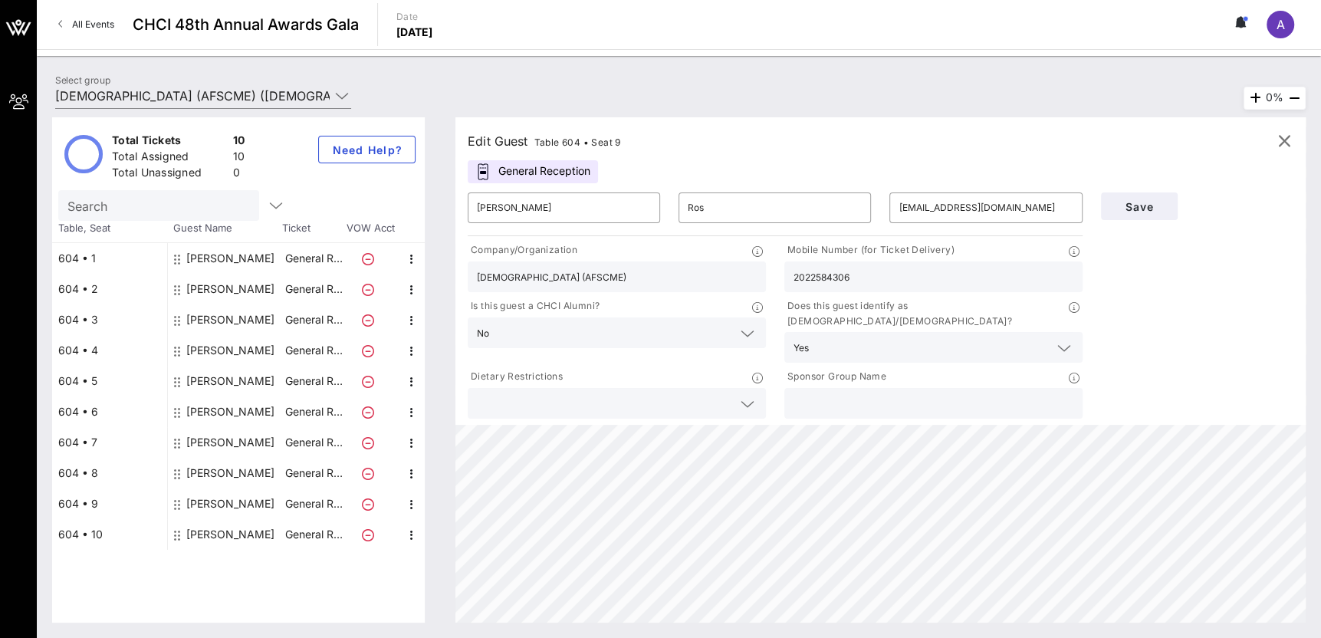
click at [584, 277] on input "[DEMOGRAPHIC_DATA] (AFSCME)" at bounding box center [617, 277] width 280 height 20
click at [198, 526] on div "[PERSON_NAME]" at bounding box center [230, 534] width 88 height 31
type input "[PERSON_NAME]"
type input "[EMAIL_ADDRESS][DOMAIN_NAME]"
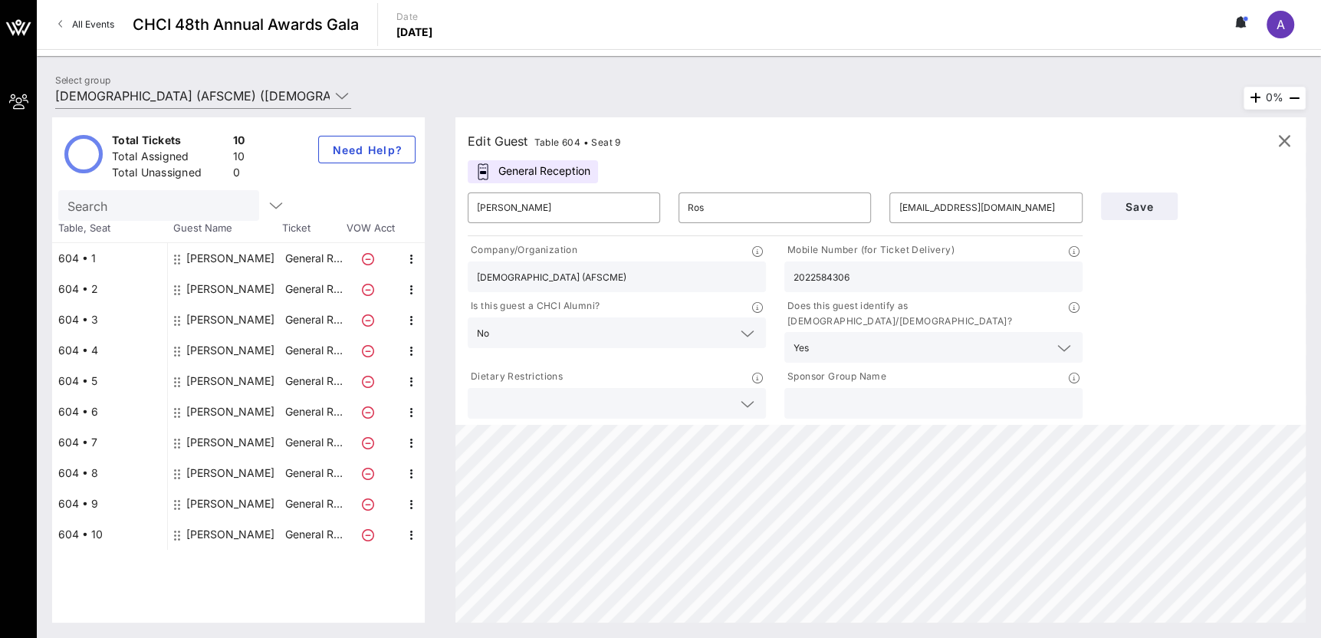
type input "3103465482"
paste input "[DEMOGRAPHIC_DATA] (AFSCME)"
type input "[DEMOGRAPHIC_DATA] (AFSCME)"
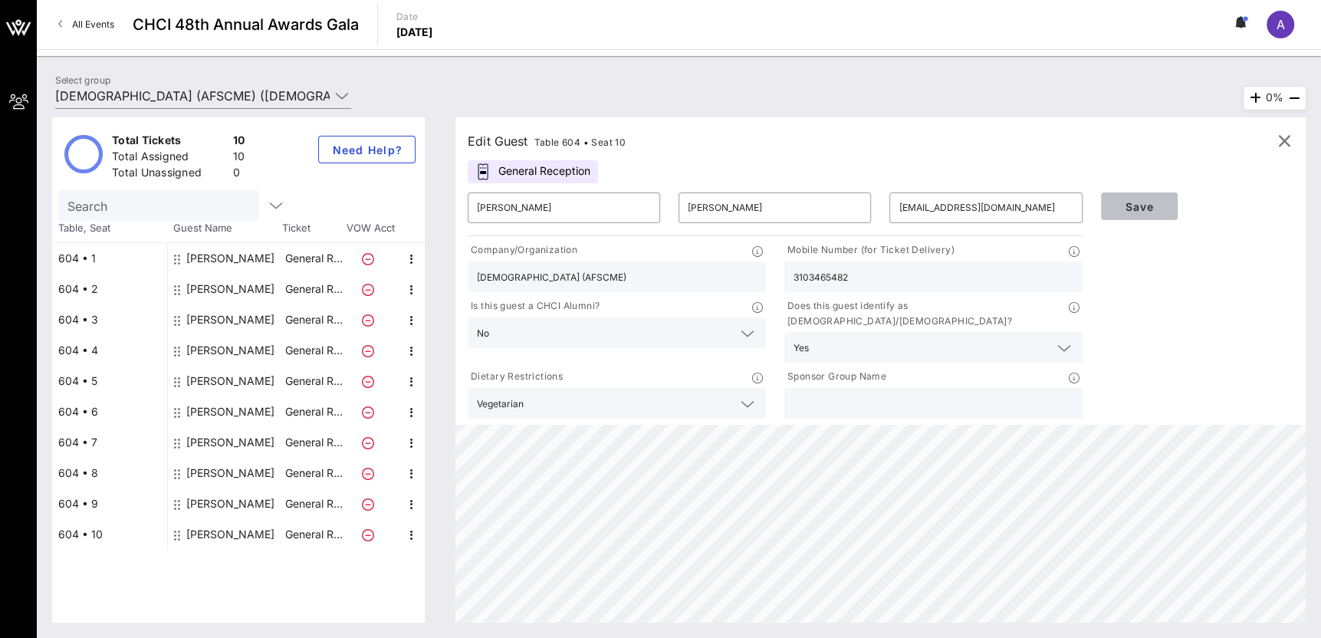
click at [1130, 198] on button "Save" at bounding box center [1139, 207] width 77 height 28
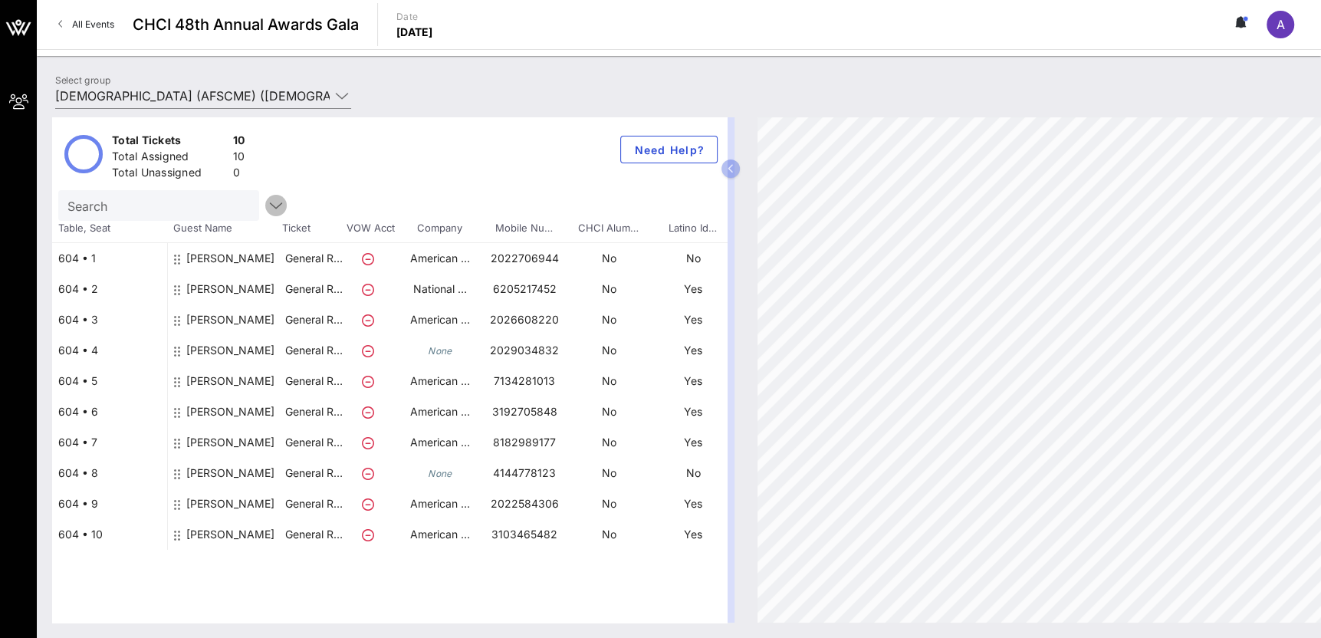
click at [267, 208] on icon "button" at bounding box center [276, 205] width 18 height 18
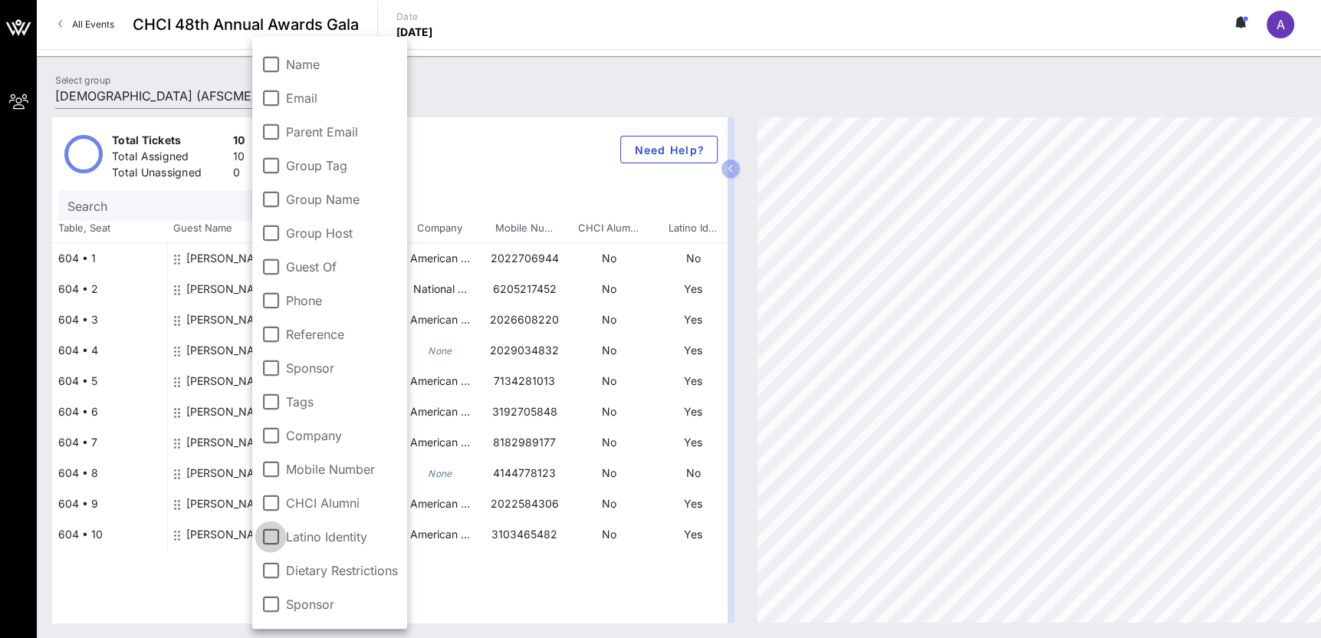
click at [277, 541] on div at bounding box center [271, 537] width 26 height 26
click at [520, 585] on div "Total Tickets 10 Total Assigned 10 Total Unassigned 0 Need Help? Search Table, …" at bounding box center [389, 369] width 675 height 505
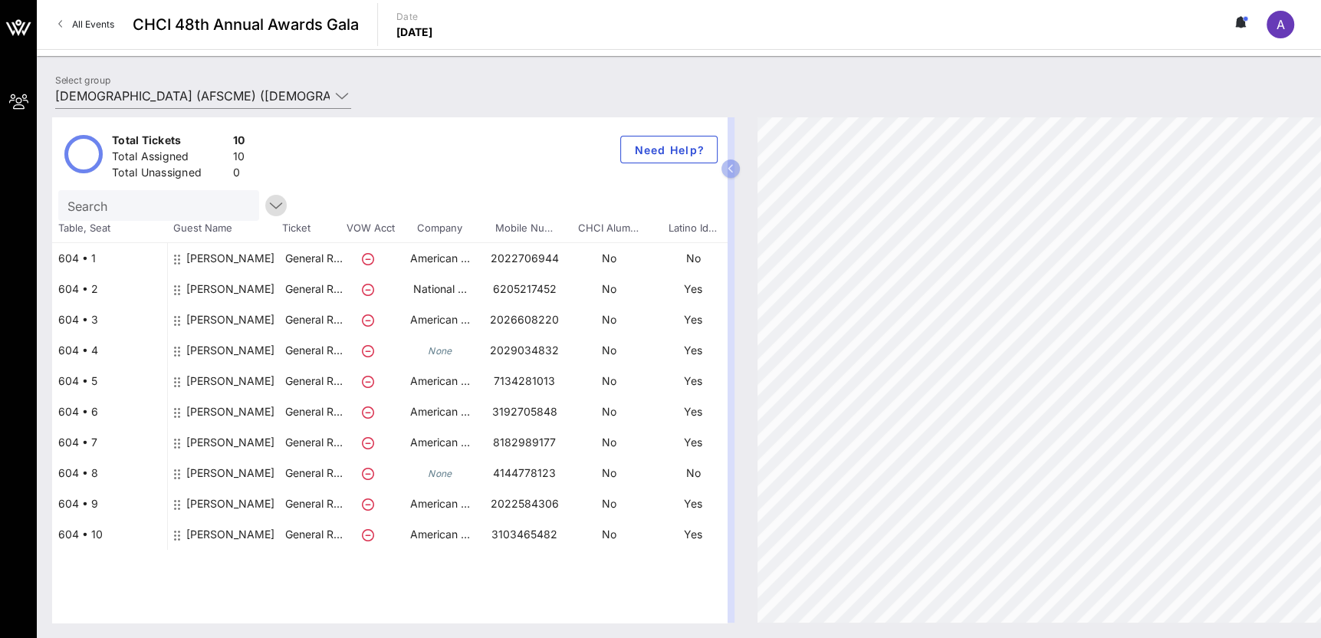
click at [267, 204] on icon "button" at bounding box center [276, 205] width 18 height 18
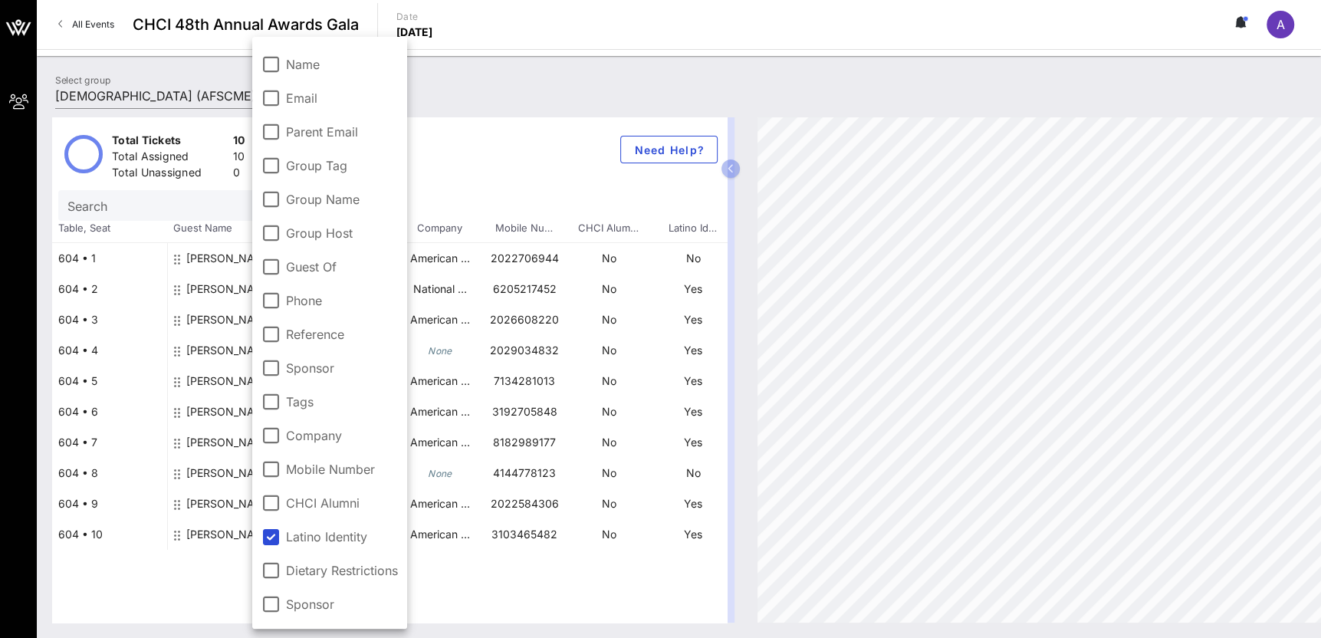
click at [183, 202] on input "Search" at bounding box center [156, 206] width 179 height 20
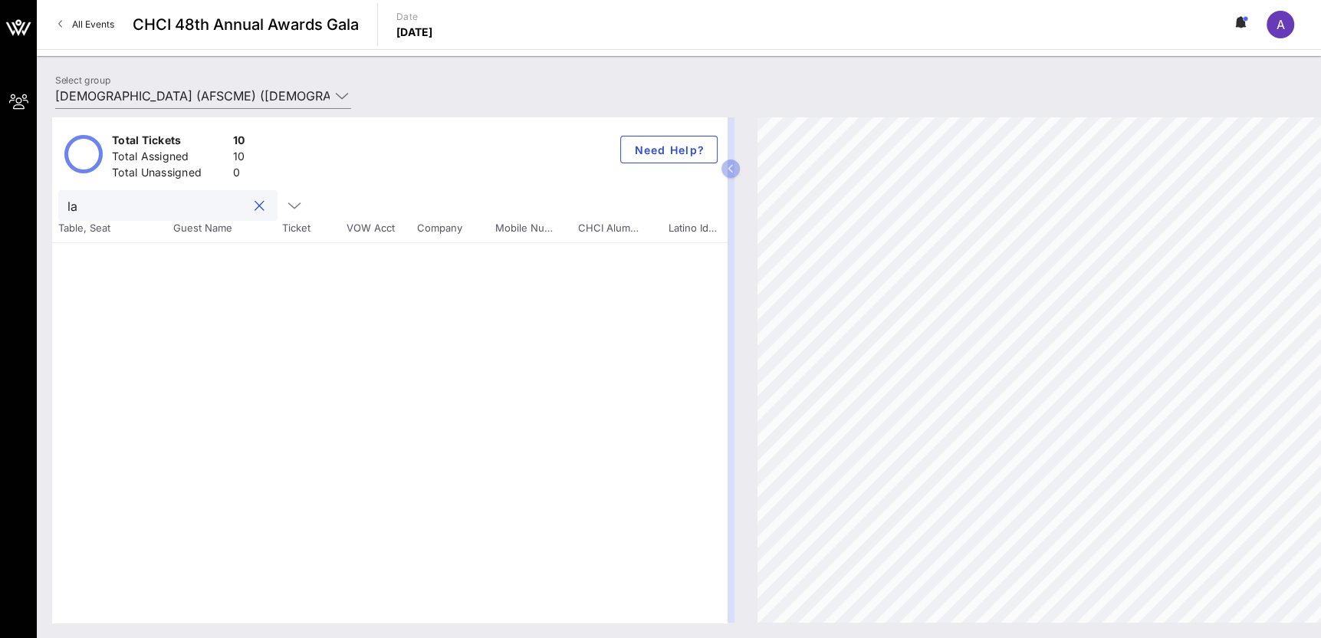
type input "l"
